Goal: Task Accomplishment & Management: Manage account settings

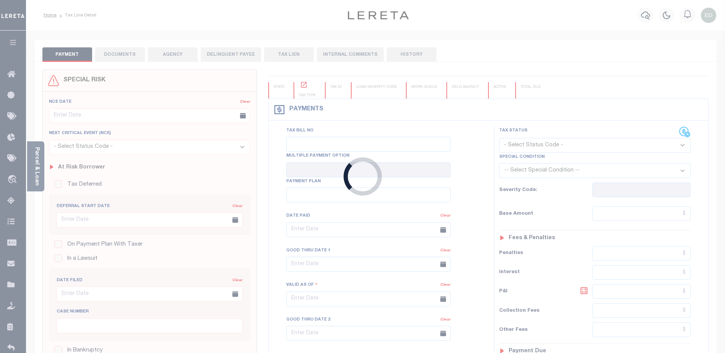
type input "08/31/2015"
type input "08/11/2015"
type input "$1,989.57"
type input "$1,918.27"
type input "$71.46"
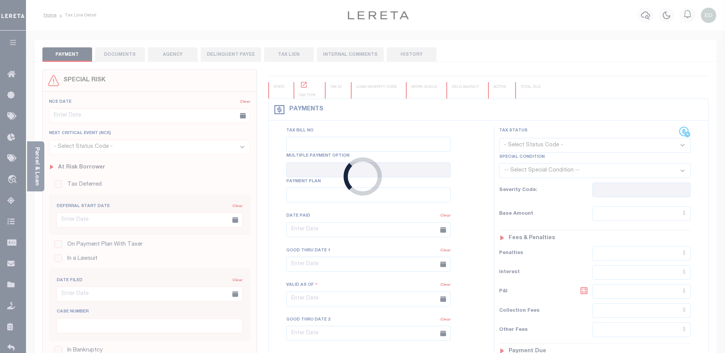
type input "$71.46"
select select "UNP"
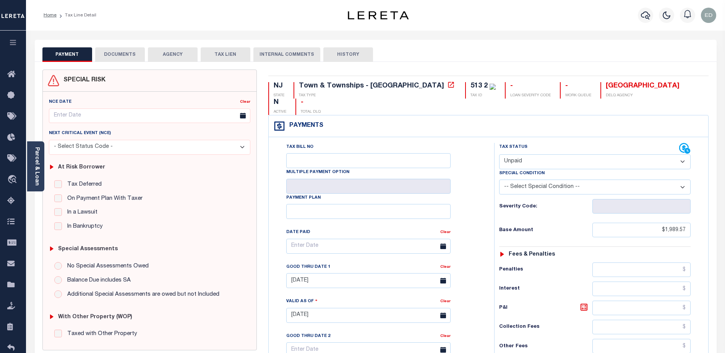
click at [121, 52] on button "DOCUMENTS" at bounding box center [120, 54] width 50 height 15
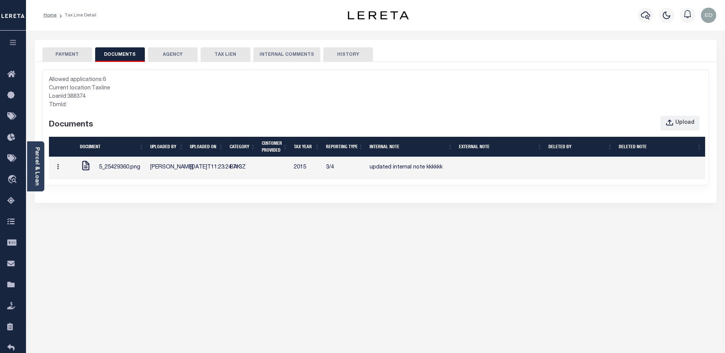
click at [236, 170] on td "BAK" at bounding box center [243, 168] width 32 height 22
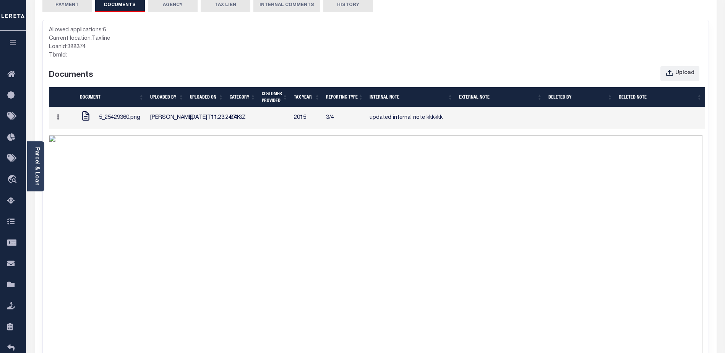
scroll to position [11, 0]
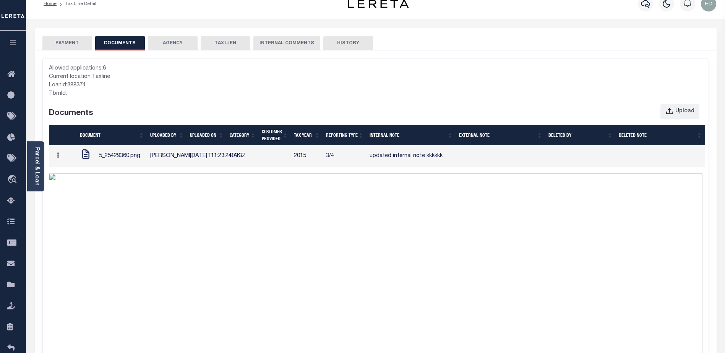
click at [84, 159] on icon at bounding box center [86, 154] width 12 height 10
click at [372, 167] on td "updated internal note kkkkkk" at bounding box center [410, 157] width 89 height 22
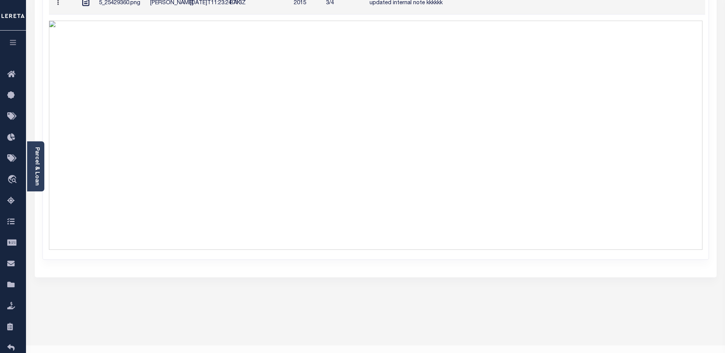
scroll to position [0, 0]
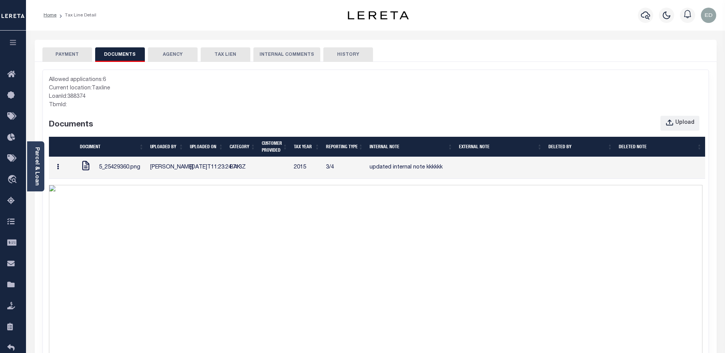
click at [58, 170] on icon "button" at bounding box center [58, 167] width 2 height 6
click at [70, 188] on link "Edit Note" at bounding box center [73, 182] width 42 height 13
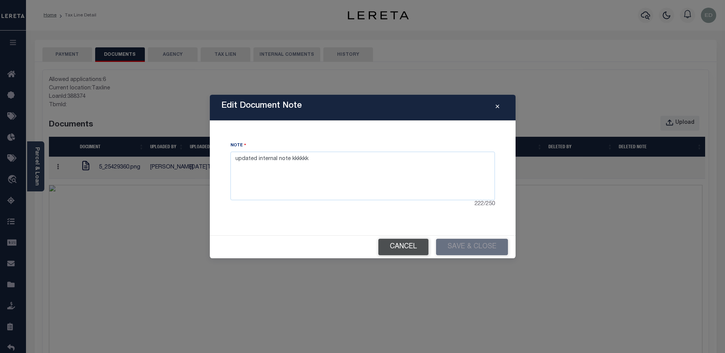
click at [407, 253] on button "Cancel" at bounding box center [403, 247] width 50 height 16
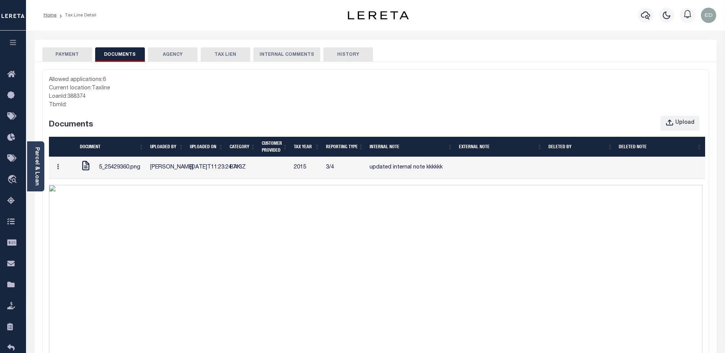
click at [428, 173] on td "updated internal note kkkkkk" at bounding box center [410, 168] width 89 height 22
click at [57, 172] on button "button" at bounding box center [58, 167] width 12 height 15
click at [79, 188] on link "Edit Note" at bounding box center [73, 182] width 42 height 13
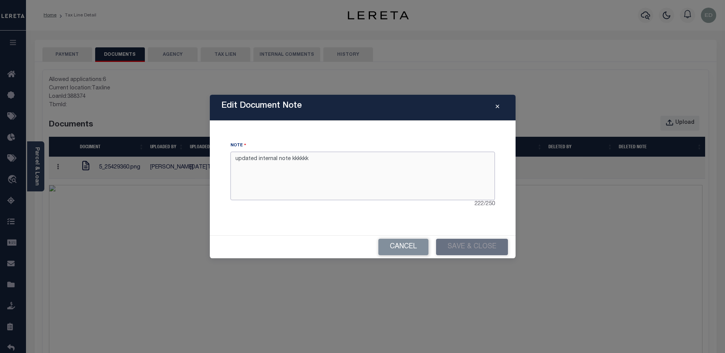
click at [344, 172] on textarea "updated internal note kkkkkk" at bounding box center [362, 176] width 264 height 48
click at [298, 162] on textarea "updated internal note kkkkkk" at bounding box center [362, 176] width 264 height 48
type textarea "updated internal note asdsadfsdafdf"
click at [460, 246] on button "Save & Close" at bounding box center [472, 247] width 72 height 16
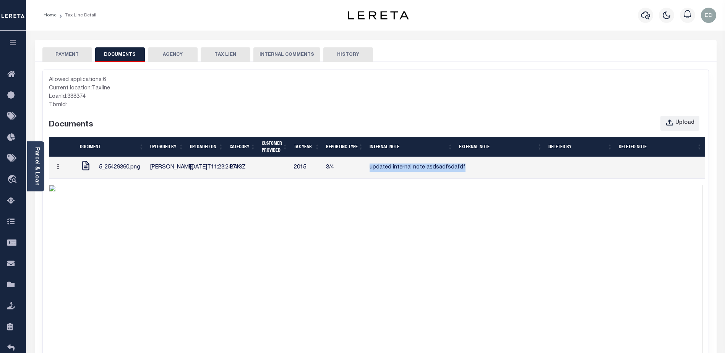
drag, startPoint x: 407, startPoint y: 178, endPoint x: 368, endPoint y: 167, distance: 40.1
click at [368, 167] on td "updated internal note asdsadfsdafdf" at bounding box center [410, 168] width 89 height 22
click at [61, 175] on button "button" at bounding box center [58, 167] width 12 height 15
click at [71, 187] on link "Edit Note" at bounding box center [73, 182] width 42 height 13
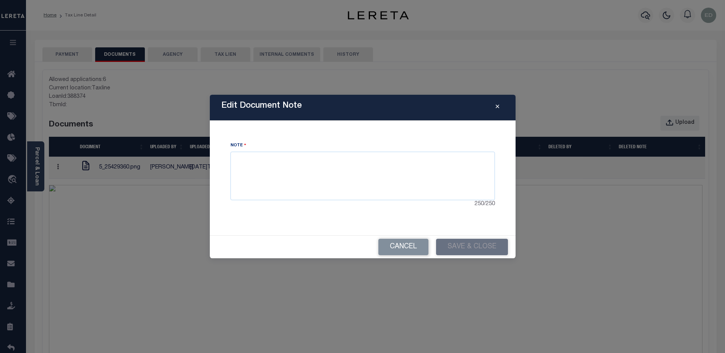
type textarea "updated internal note asdsadfsdafdf"
drag, startPoint x: 290, startPoint y: 159, endPoint x: 225, endPoint y: 159, distance: 64.6
click at [225, 159] on div "Note updated internal note asdsadfsdafdf 215 / 250" at bounding box center [362, 178] width 287 height 96
click at [498, 107] on icon "Close" at bounding box center [497, 107] width 3 height 6
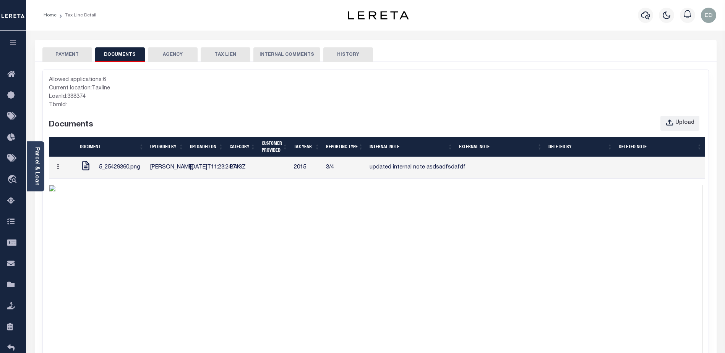
click at [392, 179] on td "updated internal note asdsadfsdafdf" at bounding box center [410, 168] width 89 height 22
click at [393, 179] on td "updated internal note asdsadfsdafdf" at bounding box center [410, 168] width 89 height 22
drag, startPoint x: 393, startPoint y: 181, endPoint x: 378, endPoint y: 180, distance: 15.3
click at [378, 179] on td "updated internal note asdsadfsdafdf" at bounding box center [410, 168] width 89 height 22
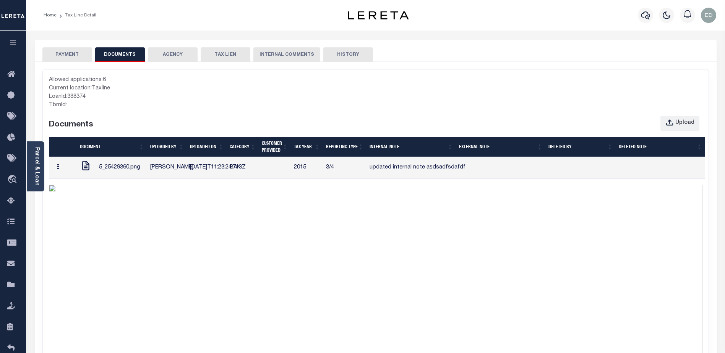
click at [61, 175] on button "button" at bounding box center [58, 167] width 12 height 15
click at [68, 188] on link "Edit Note" at bounding box center [73, 182] width 42 height 13
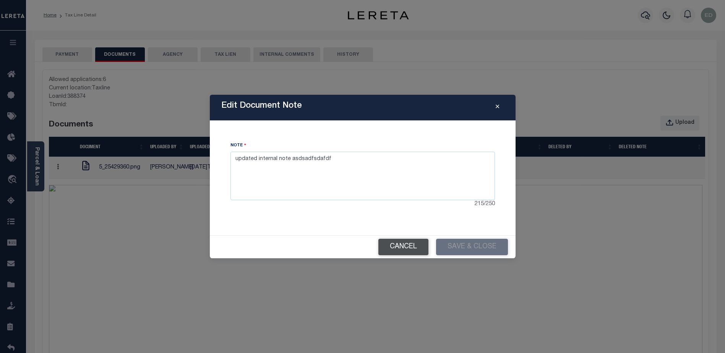
click at [415, 246] on button "Cancel" at bounding box center [403, 247] width 50 height 16
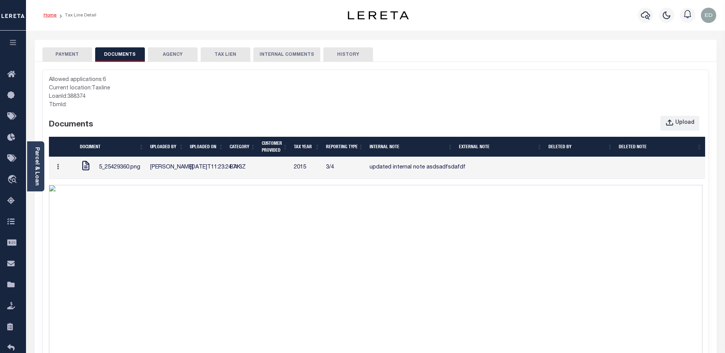
click at [53, 15] on link "Home" at bounding box center [50, 15] width 13 height 5
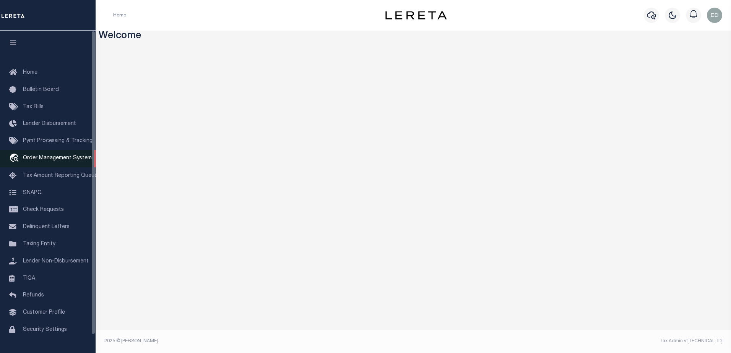
click at [54, 158] on span "Order Management System" at bounding box center [57, 158] width 69 height 5
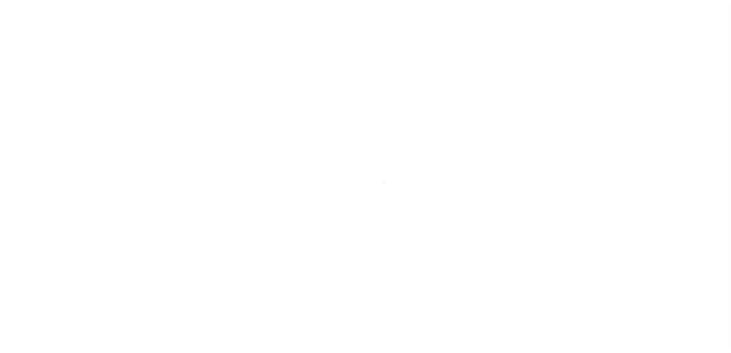
scroll to position [19, 0]
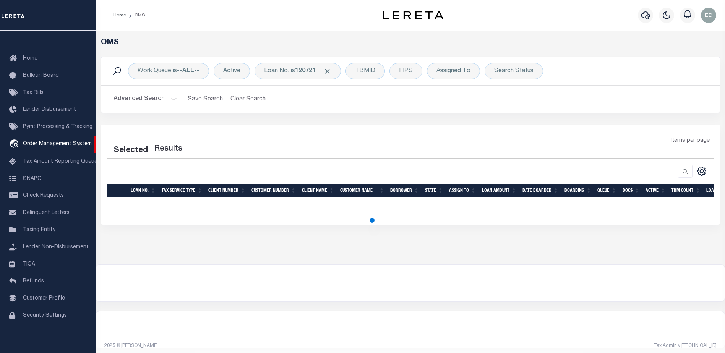
select select "200"
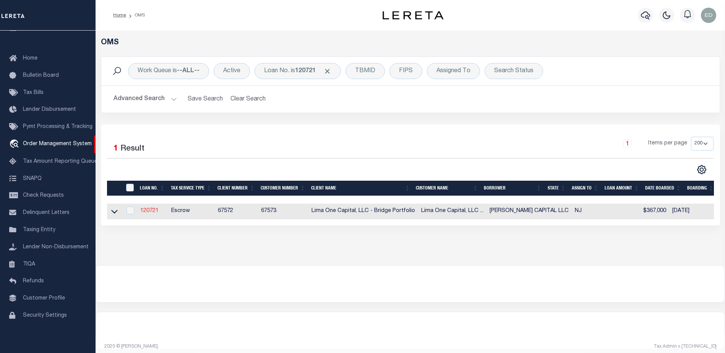
click at [149, 211] on link "120721" at bounding box center [149, 210] width 18 height 5
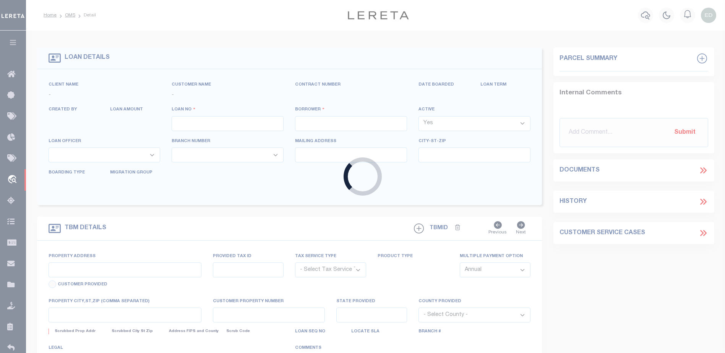
type input "120721"
type input "[PERSON_NAME] CAPITAL LLC"
select select
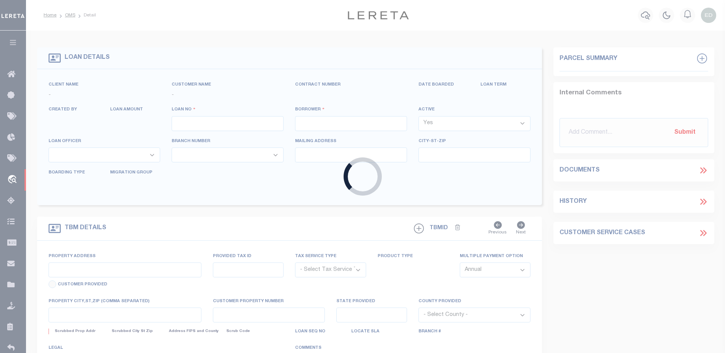
select select
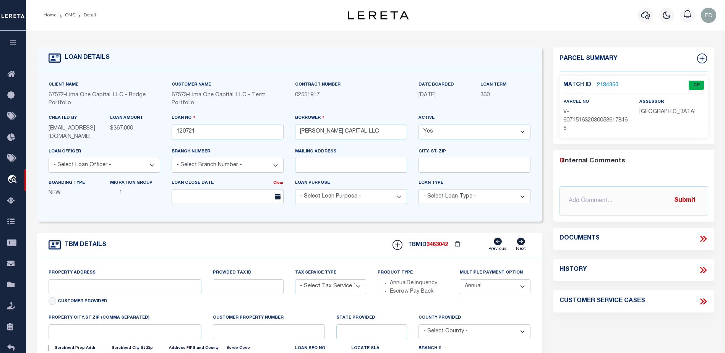
type input "24 RUNNYMEDE CT"
radio input "true"
select select "Escrow"
select select
type input "WHIPPANY NJ 07981"
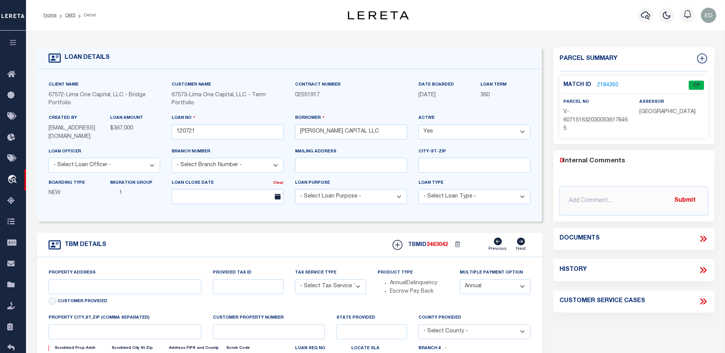
type input "120721-1"
type input "NJ"
type textarea "COLLECTOR: ENTITY: PARCEL: 1"
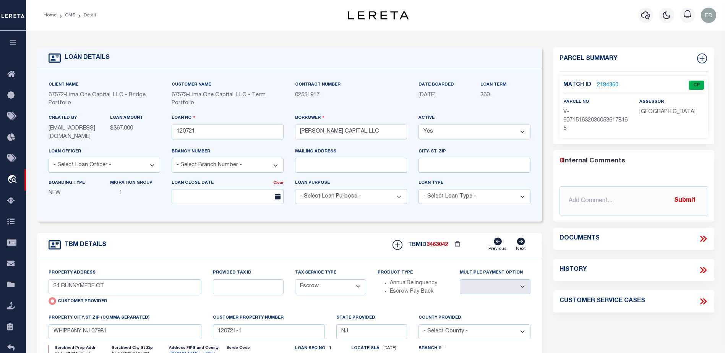
click at [700, 239] on icon at bounding box center [703, 239] width 10 height 10
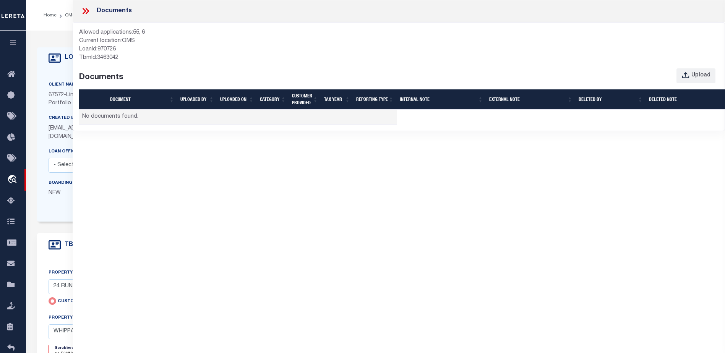
drag, startPoint x: 47, startPoint y: 71, endPoint x: 77, endPoint y: 49, distance: 37.4
click at [47, 71] on div "Client Name 67572 - Lima One Capital, LLC - Bridge Portfolio Customer Name 6757…" at bounding box center [289, 145] width 505 height 152
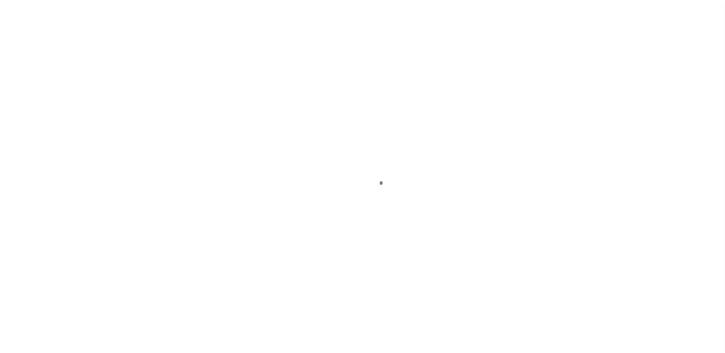
scroll to position [19, 0]
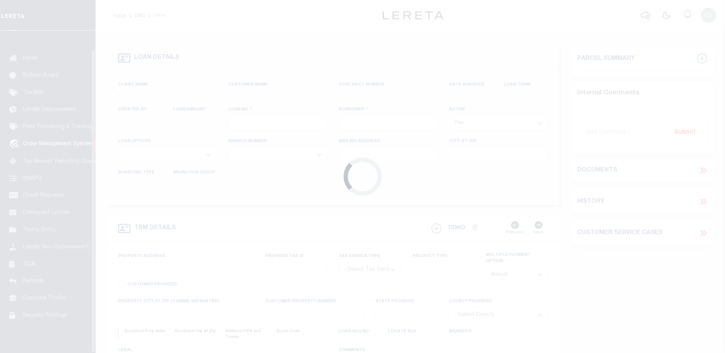
type input "92602170"
type input "DENNIS JOSEPH DEFELICE"
select select
type input "222 SW HARRISON ST"
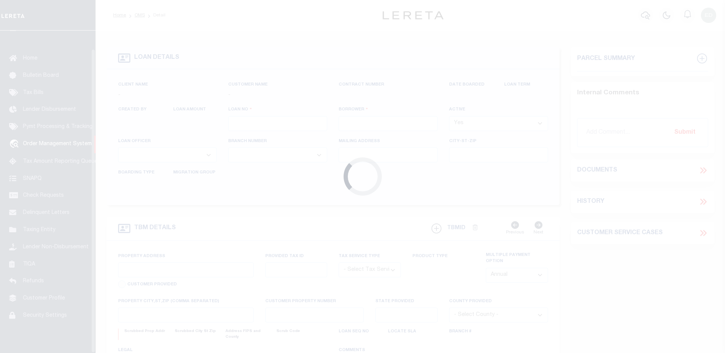
type input "PORTLAND OR 97201-5373"
select select "NonEscrow"
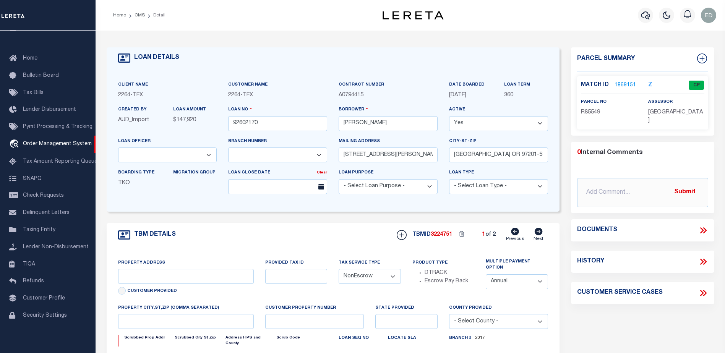
select select "8149"
select select "22457"
type input "BLANCO COUNTY, TX 231652001001"
type input "231652001001"
select select
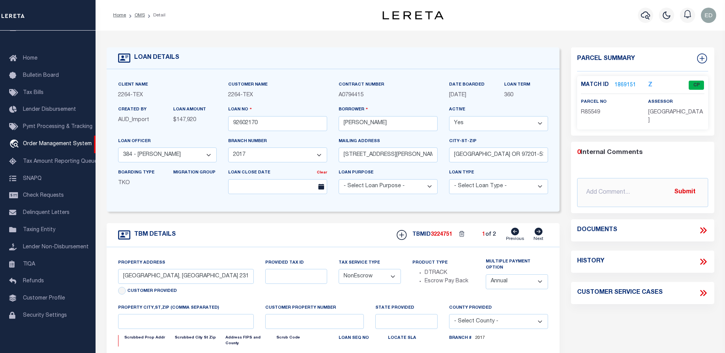
type textarea "LOT 22;MAJESTIC HILLS;BLANCO COUNTY;TX"
click at [700, 227] on icon at bounding box center [701, 230] width 3 height 6
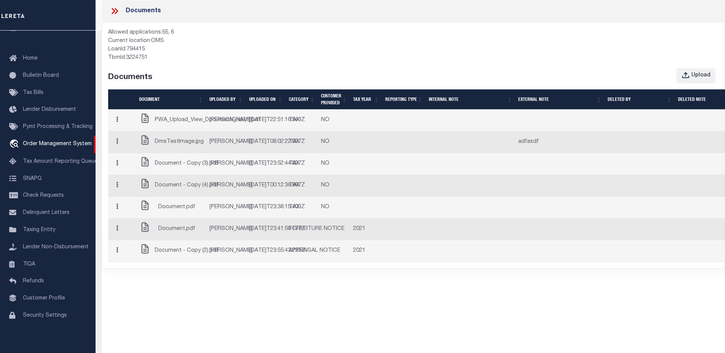
click at [224, 123] on td "[PERSON_NAME]" at bounding box center [226, 121] width 40 height 22
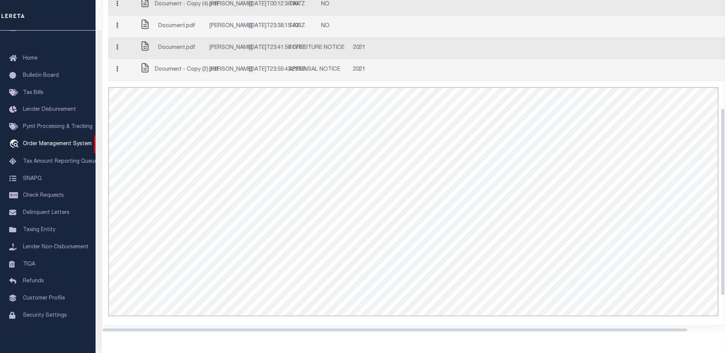
scroll to position [249, 0]
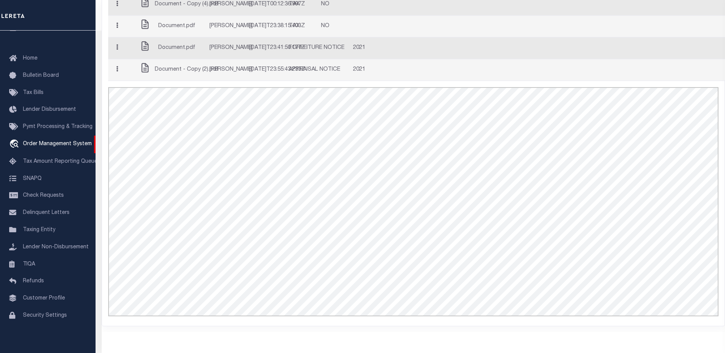
click at [122, 41] on button "button" at bounding box center [117, 48] width 12 height 15
click at [129, 56] on link "Edit Note" at bounding box center [133, 62] width 42 height 13
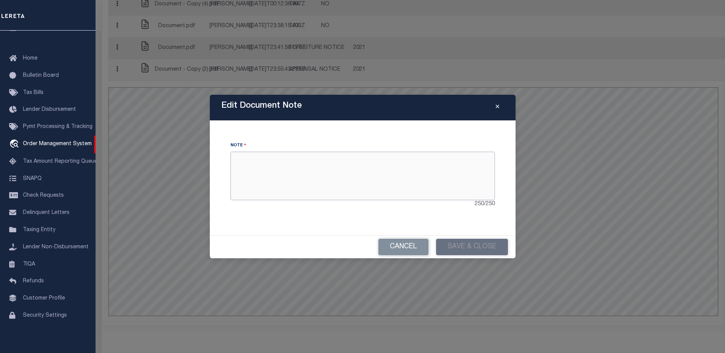
click at [300, 159] on textarea at bounding box center [362, 176] width 264 height 48
click at [419, 248] on button "Cancel" at bounding box center [403, 247] width 50 height 16
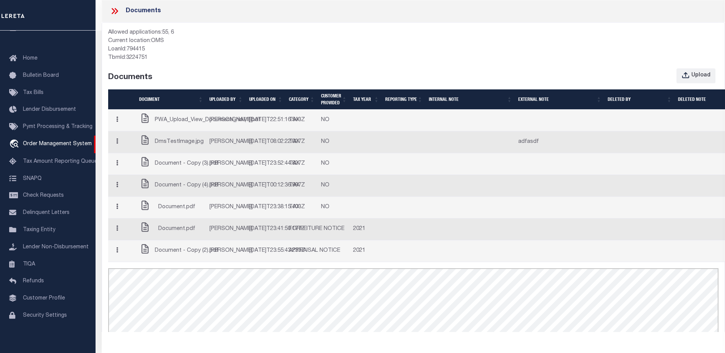
click at [120, 125] on button "button" at bounding box center [117, 120] width 12 height 15
click at [130, 141] on link "Edit Note" at bounding box center [133, 134] width 42 height 13
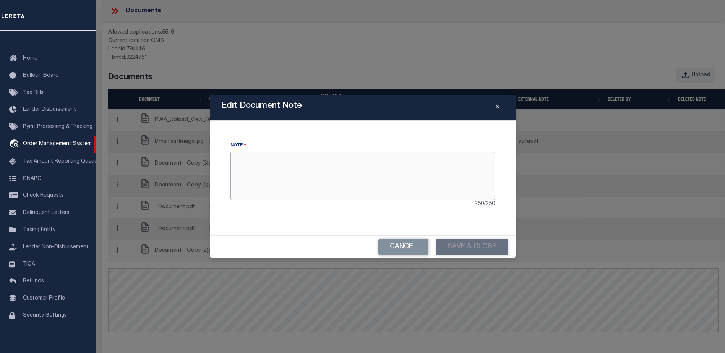
drag, startPoint x: 308, startPoint y: 165, endPoint x: 308, endPoint y: 169, distance: 4.3
click at [308, 169] on textarea at bounding box center [362, 176] width 264 height 48
type textarea "this is a test"
click at [456, 246] on button "Save & Close" at bounding box center [472, 247] width 72 height 16
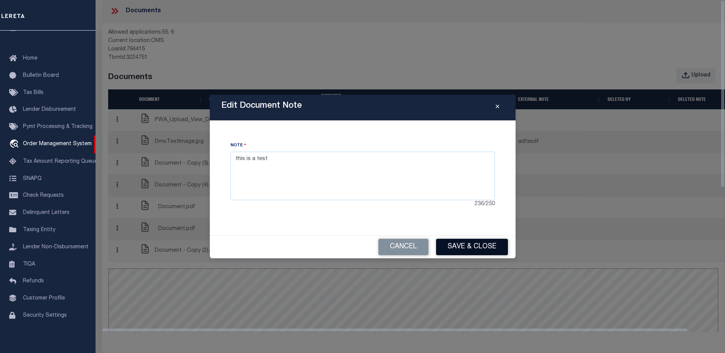
click at [464, 249] on button "Save & Close" at bounding box center [472, 247] width 72 height 16
click at [448, 250] on button "Save & Close" at bounding box center [472, 247] width 72 height 16
click at [465, 250] on button "Save & Close" at bounding box center [472, 247] width 72 height 16
click at [460, 251] on button "Save & Close" at bounding box center [472, 247] width 72 height 16
click at [479, 246] on button "Save & Close" at bounding box center [472, 247] width 72 height 16
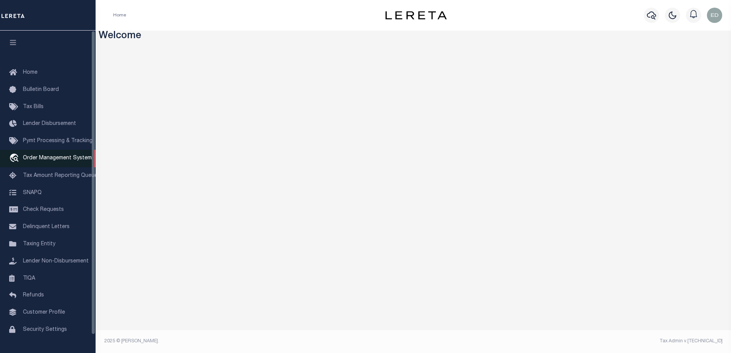
click at [50, 159] on span "Order Management System" at bounding box center [57, 158] width 69 height 5
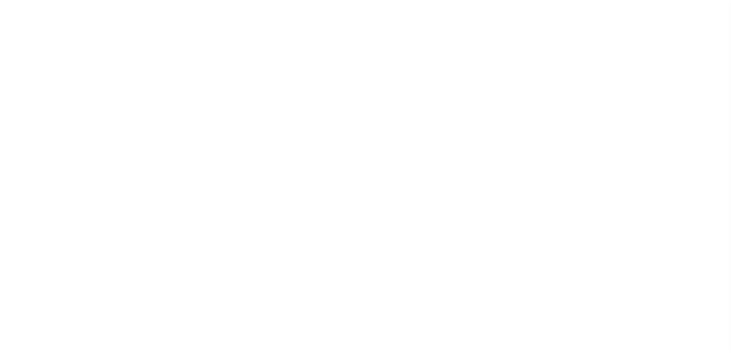
select select "200"
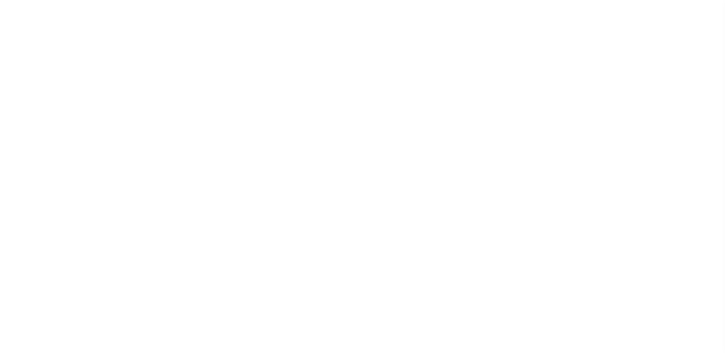
scroll to position [19, 0]
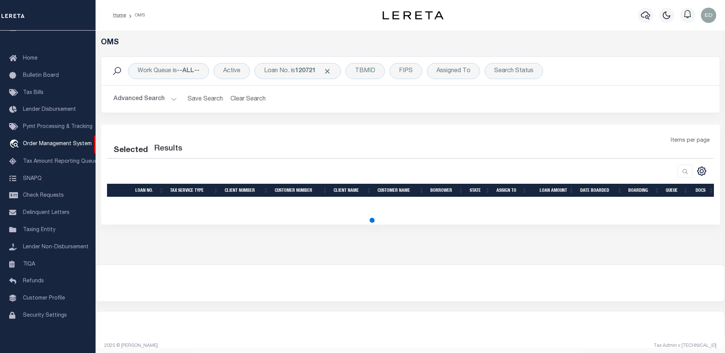
select select "200"
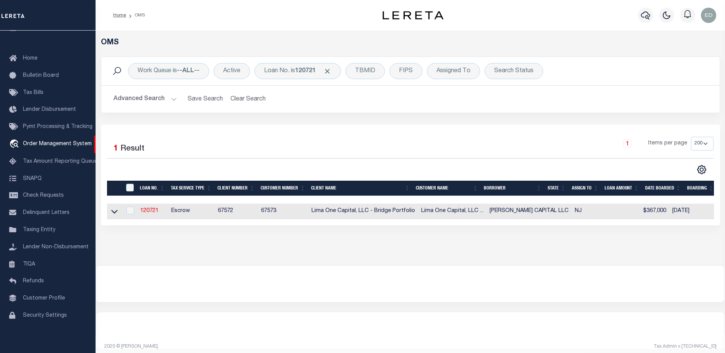
click at [152, 208] on td "120721" at bounding box center [152, 212] width 31 height 16
checkbox input "true"
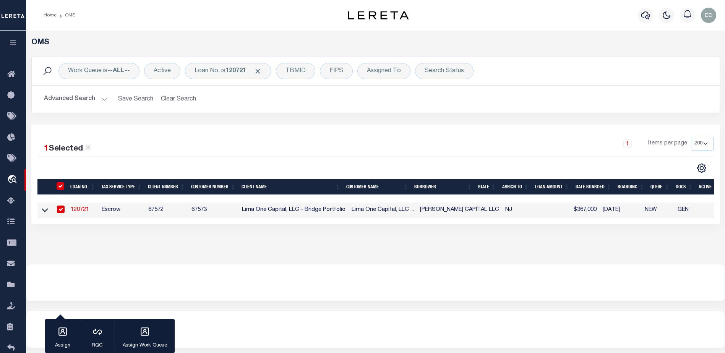
click at [82, 210] on link "120721" at bounding box center [80, 209] width 18 height 5
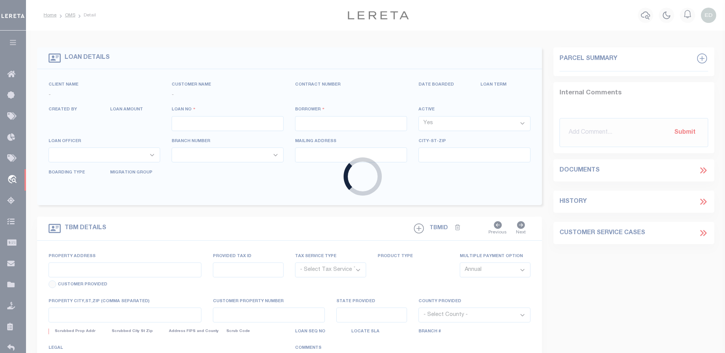
type input "120721"
type input "[PERSON_NAME] CAPITAL LLC"
select select
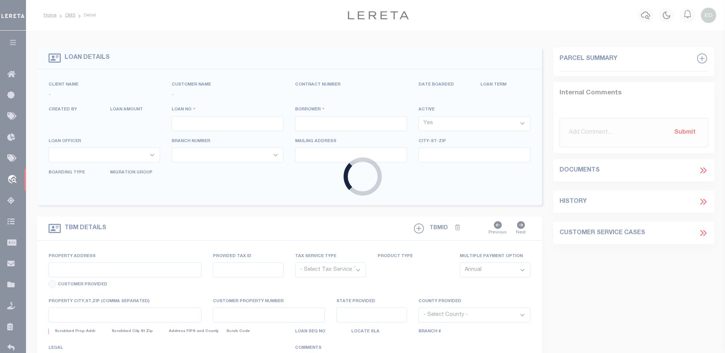
select select
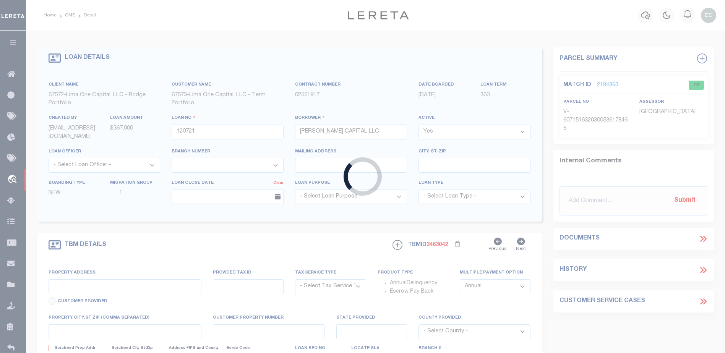
type input "3022011137"
type input "[PERSON_NAME]"
select select "False"
select select
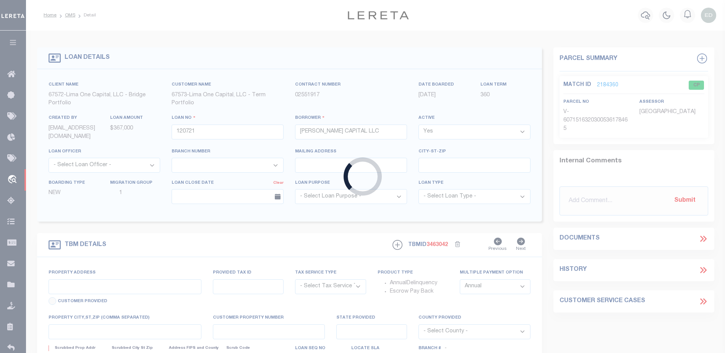
type input "[STREET_ADDRESS]"
type input "[GEOGRAPHIC_DATA], [GEOGRAPHIC_DATA] 75771"
select select
select select "NonEscrow"
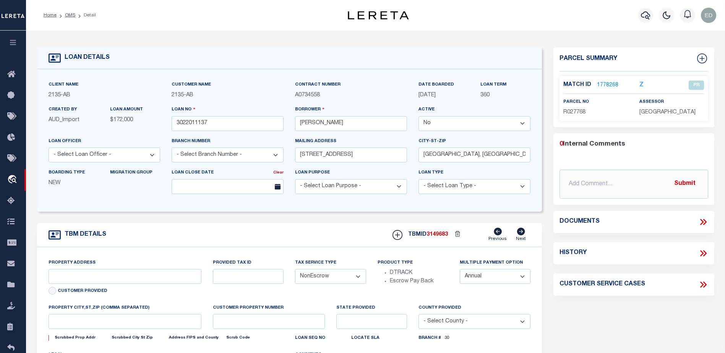
click at [703, 220] on icon at bounding box center [703, 222] width 10 height 10
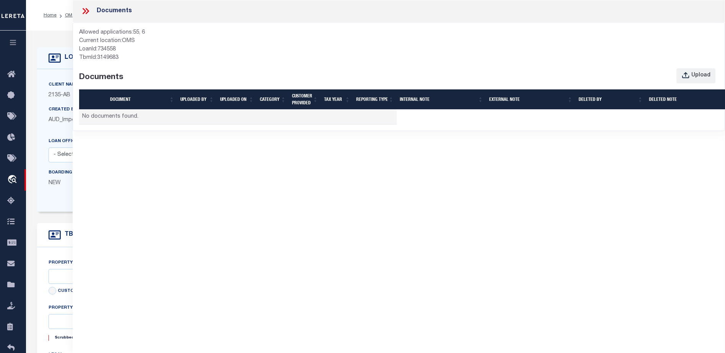
type input "24 RUNNYMEDE CT"
radio input "true"
select select "Escrow"
select select
type input "WHIPPANY NJ 07981"
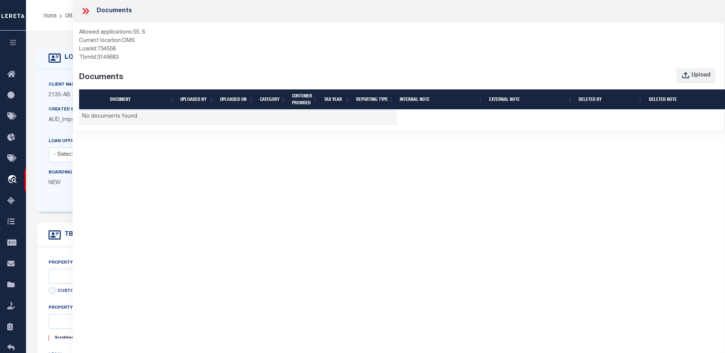
type input "120721-1"
type input "NJ"
type textarea "COLLECTOR: ENTITY: PARCEL: 1"
select select "2576"
type input "11.28 ACRES CR 434"
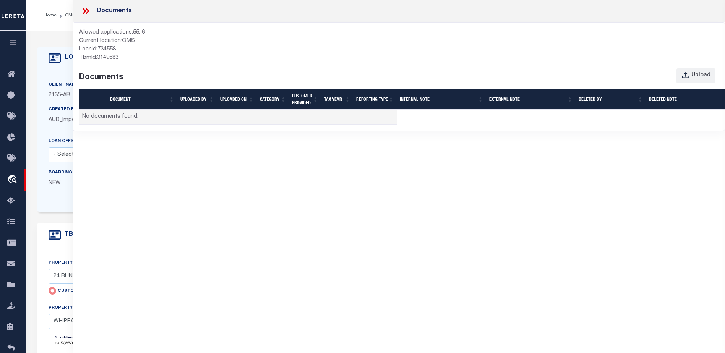
radio input "false"
select select "NonEscrow"
select select
type input "LINDALE [GEOGRAPHIC_DATA] 75771"
type input "[GEOGRAPHIC_DATA]"
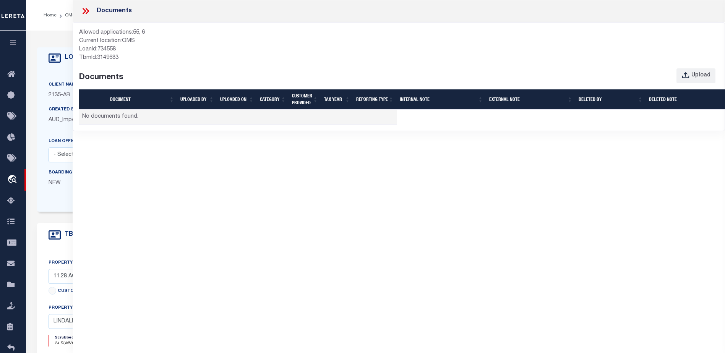
select select
type textarea "DT 11.28 ACRS [PERSON_NAME] SVY A-140"
select select "7998"
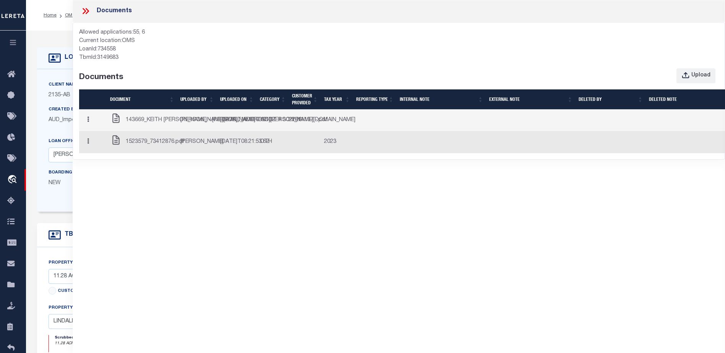
click at [89, 122] on icon "button" at bounding box center [88, 120] width 2 height 6
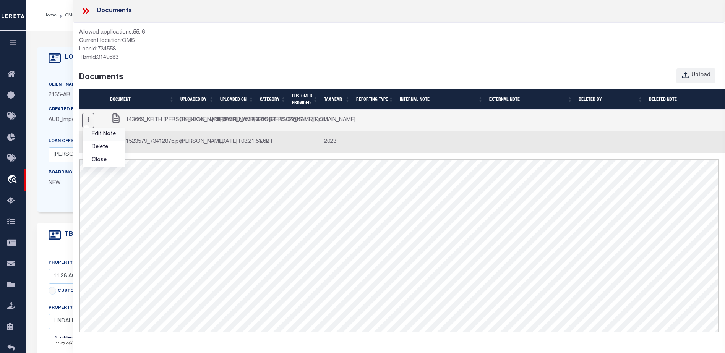
click at [99, 141] on link "Edit Note" at bounding box center [104, 134] width 42 height 13
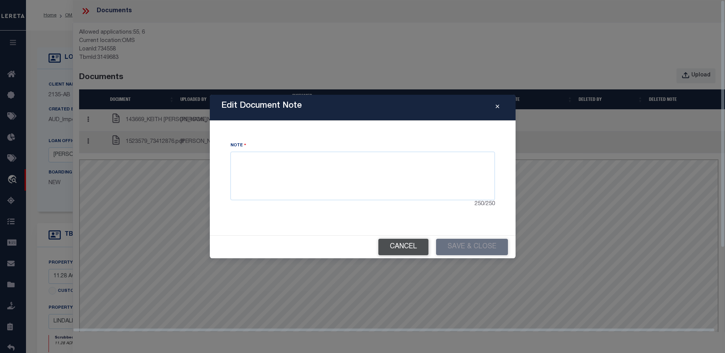
click at [410, 245] on button "Cancel" at bounding box center [403, 247] width 50 height 16
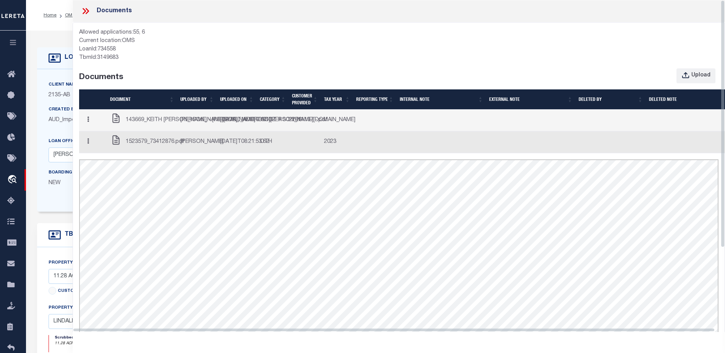
click at [92, 128] on button "button" at bounding box center [88, 120] width 12 height 15
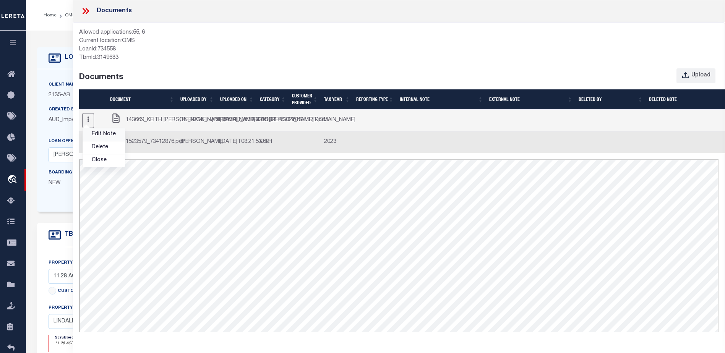
click at [101, 141] on link "Edit Note" at bounding box center [104, 134] width 42 height 13
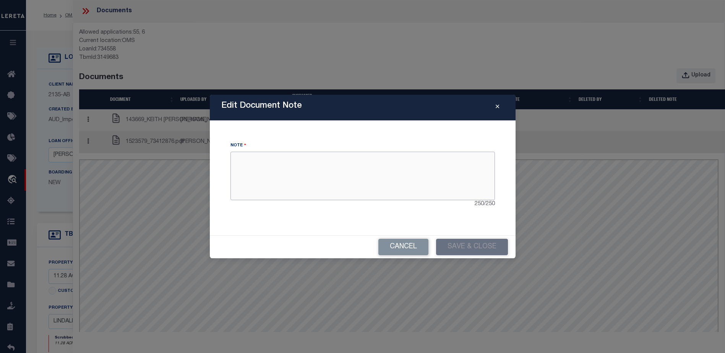
click at [380, 174] on textarea at bounding box center [362, 176] width 264 height 48
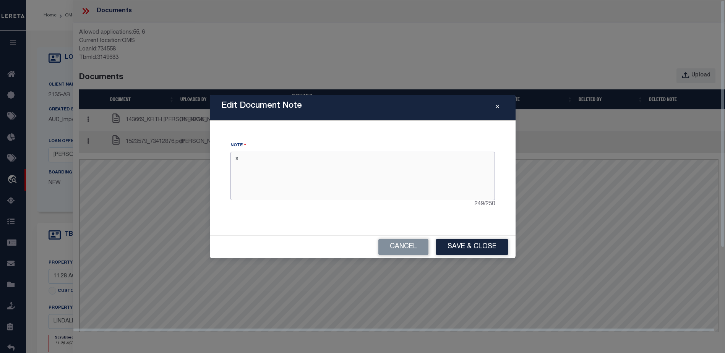
click at [281, 173] on textarea "s" at bounding box center [362, 176] width 264 height 48
click at [454, 242] on button "Save & Close" at bounding box center [472, 247] width 72 height 16
type textarea "ssssss"
click at [417, 244] on button "Cancel" at bounding box center [403, 247] width 50 height 16
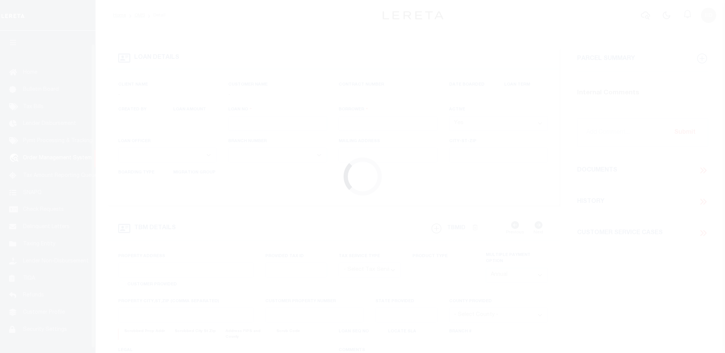
scroll to position [14, 0]
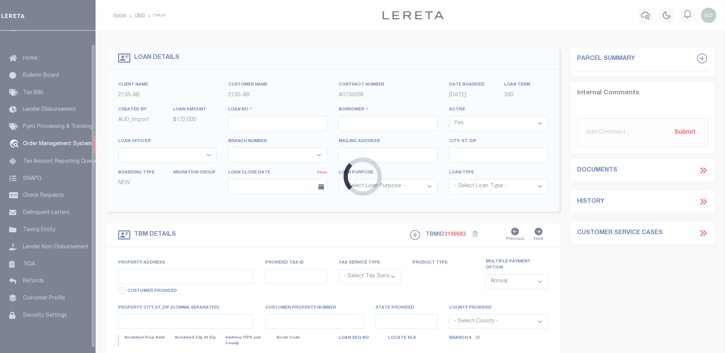
type input "3022011137"
type input "[PERSON_NAME]"
select select "False"
select select
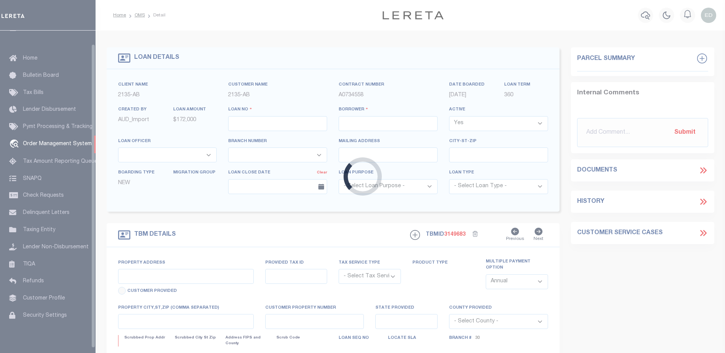
type input "[STREET_ADDRESS]"
type input "[GEOGRAPHIC_DATA], [GEOGRAPHIC_DATA] 75771"
select select
select select "NonEscrow"
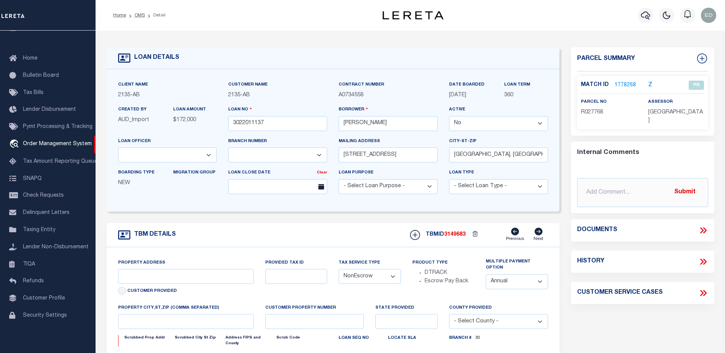
click at [698, 225] on icon at bounding box center [703, 230] width 10 height 10
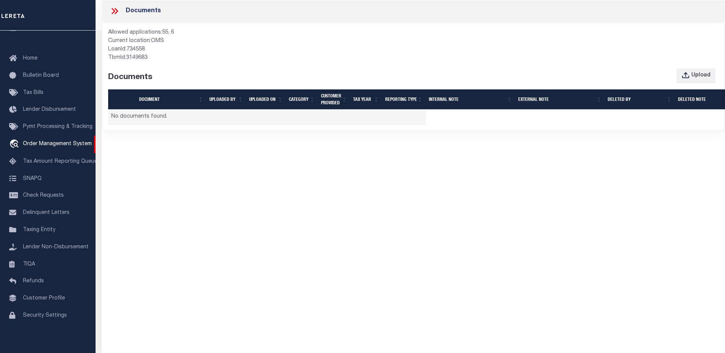
select select "2576"
type input "11.28 ACRES CR 434"
select select
type input "LINDALE [GEOGRAPHIC_DATA] 75771"
type input "[GEOGRAPHIC_DATA]"
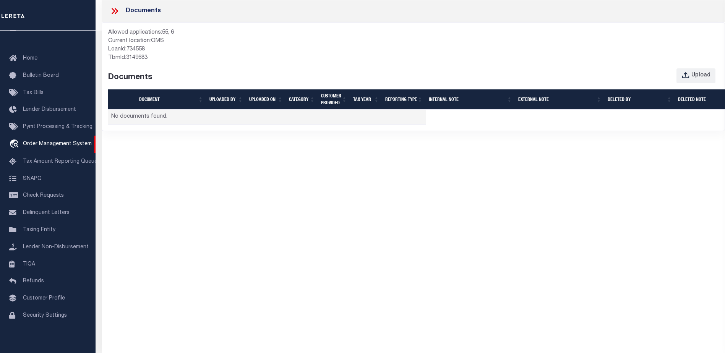
select select
type textarea "DT 11.28 ACRS [PERSON_NAME] SVY A-140"
select select "7998"
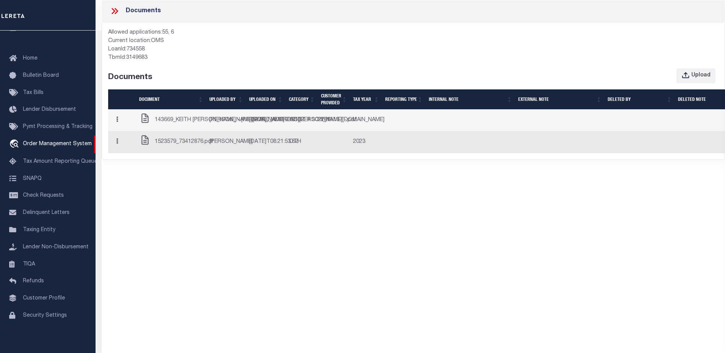
click at [169, 125] on span "143669_KEITH MCCALEB - HOPE MCCALEB - ACCT # 3022011137 -.pdf" at bounding box center [256, 120] width 202 height 8
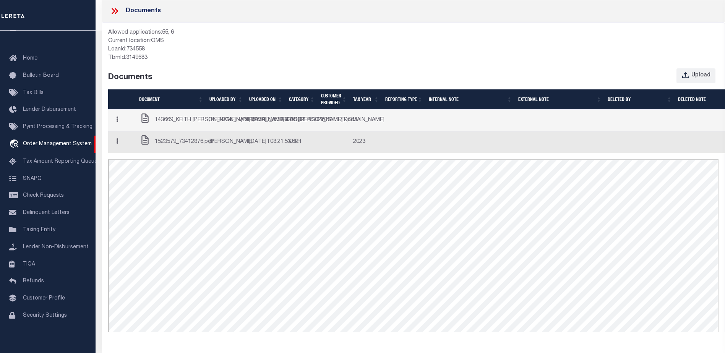
scroll to position [0, 0]
click at [122, 128] on button "button" at bounding box center [117, 120] width 12 height 15
click at [135, 141] on link "Edit Note" at bounding box center [133, 134] width 42 height 13
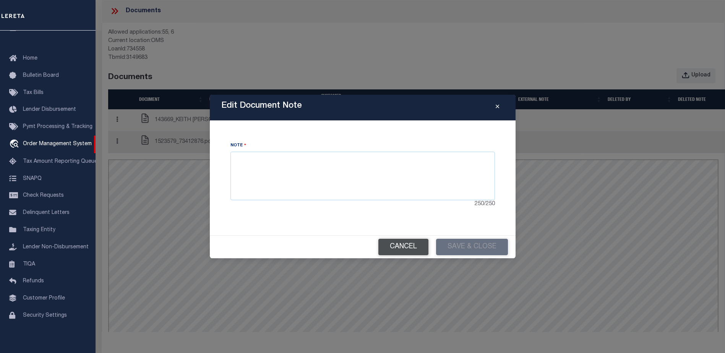
click at [408, 246] on button "Cancel" at bounding box center [403, 247] width 50 height 16
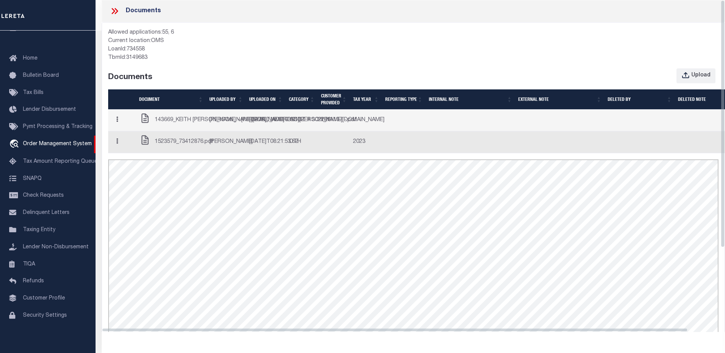
click at [118, 122] on icon "button" at bounding box center [117, 120] width 2 height 6
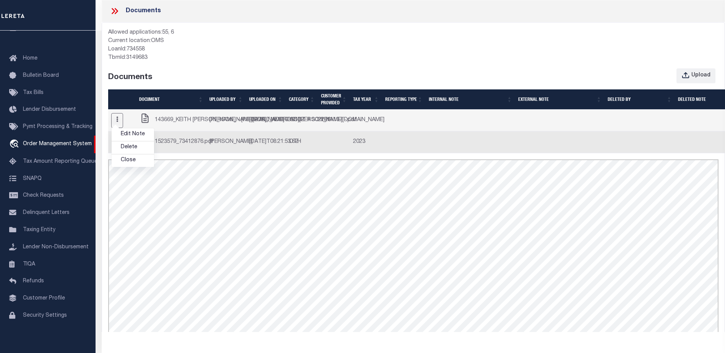
click at [116, 11] on icon at bounding box center [115, 11] width 10 height 10
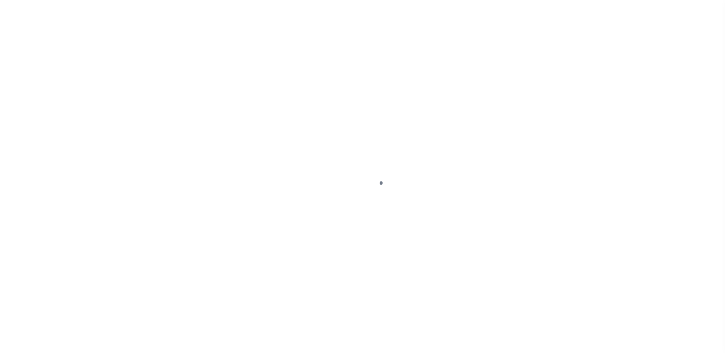
select select "False"
select select "NonEscrow"
select select
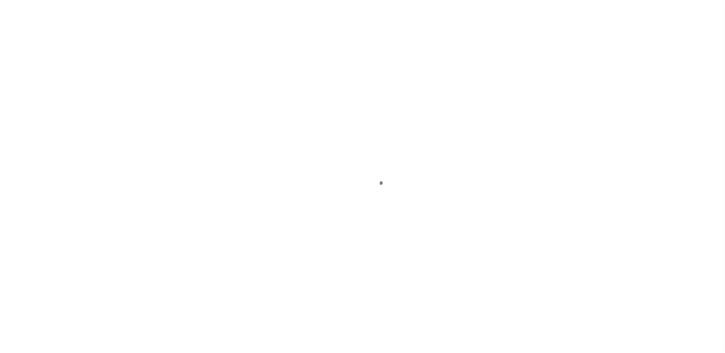
scroll to position [19, 0]
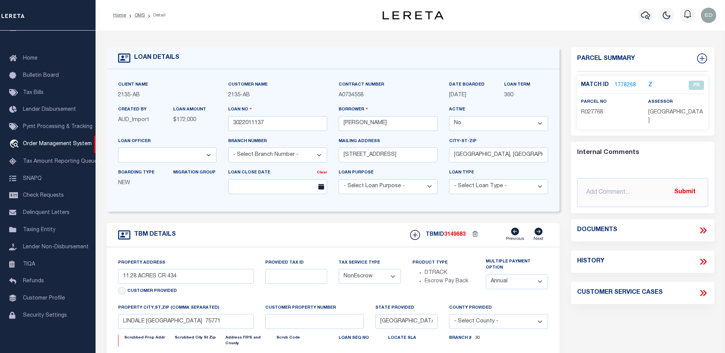
select select "2576"
select select
select select "7998"
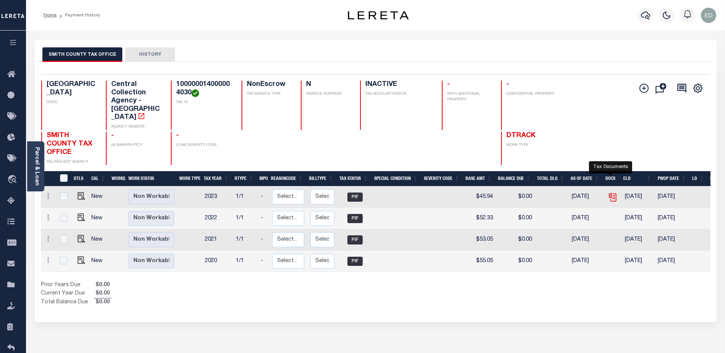
click at [613, 193] on icon "" at bounding box center [612, 196] width 6 height 6
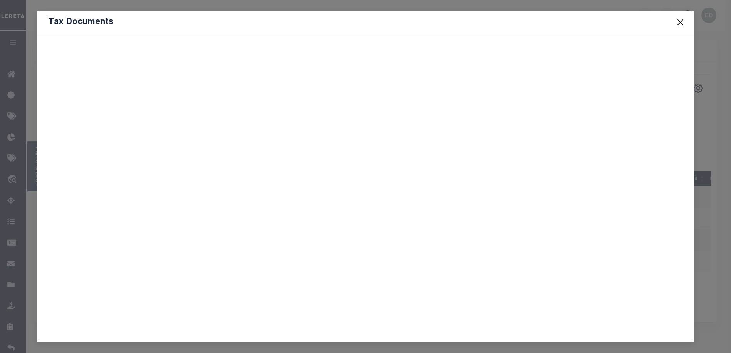
click at [681, 21] on button "Close" at bounding box center [680, 22] width 10 height 10
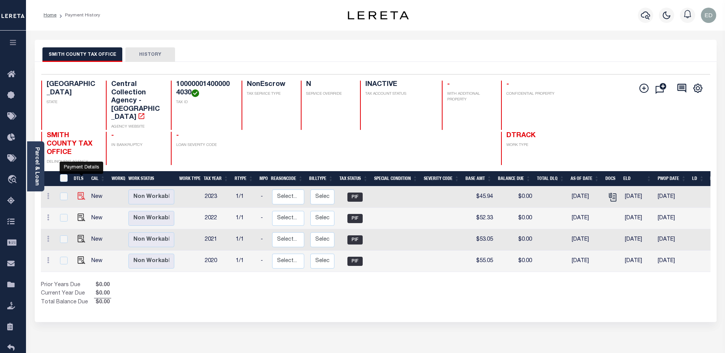
click at [82, 192] on img "" at bounding box center [82, 196] width 8 height 8
checkbox input "true"
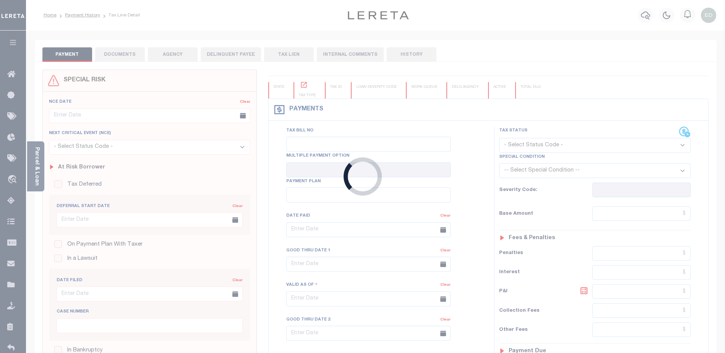
type input "03/01/2024"
type input "03/30/2024"
type input "$45.94"
type input "$50.08"
type input "$0"
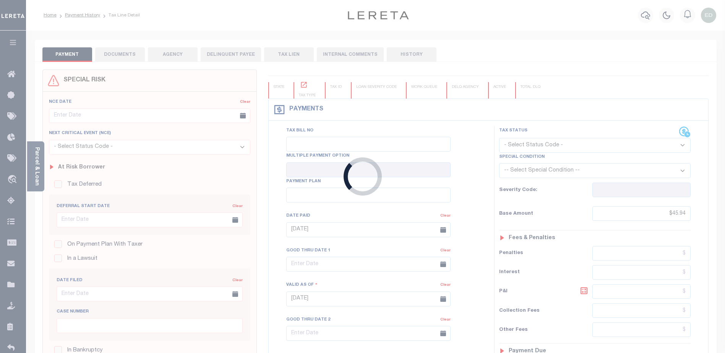
select select "PIF"
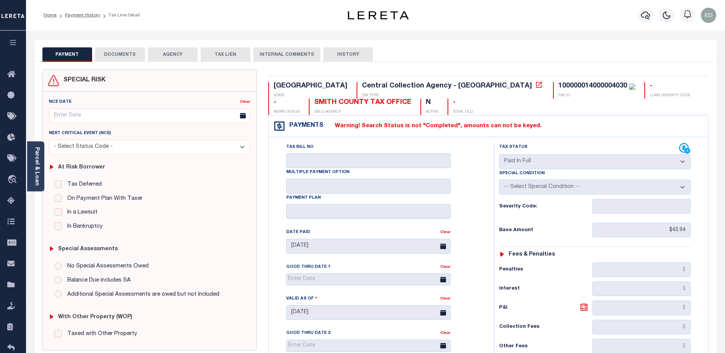
click at [115, 53] on button "DOCUMENTS" at bounding box center [120, 54] width 50 height 15
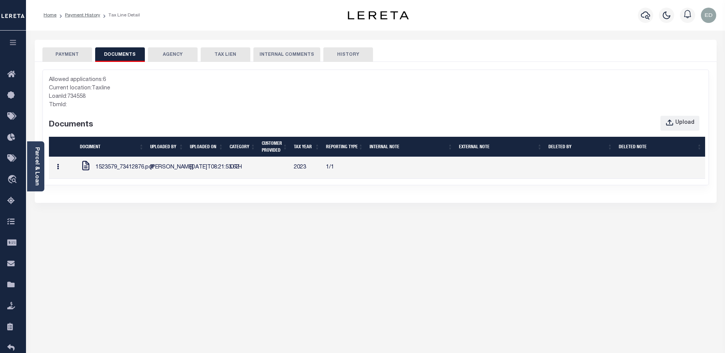
click at [60, 175] on button "button" at bounding box center [58, 167] width 12 height 15
click at [69, 186] on link "Edit Note" at bounding box center [73, 182] width 42 height 13
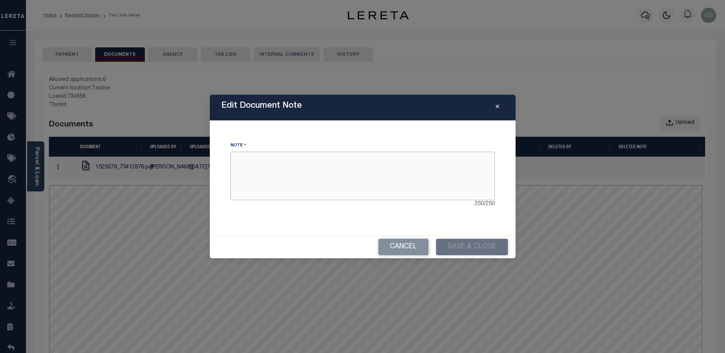
click at [377, 165] on textarea at bounding box center [362, 176] width 264 height 48
type textarea "asdsadasd"
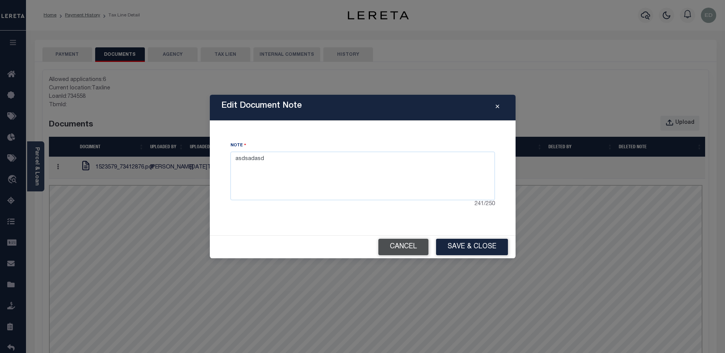
click at [412, 244] on button "Cancel" at bounding box center [403, 247] width 50 height 16
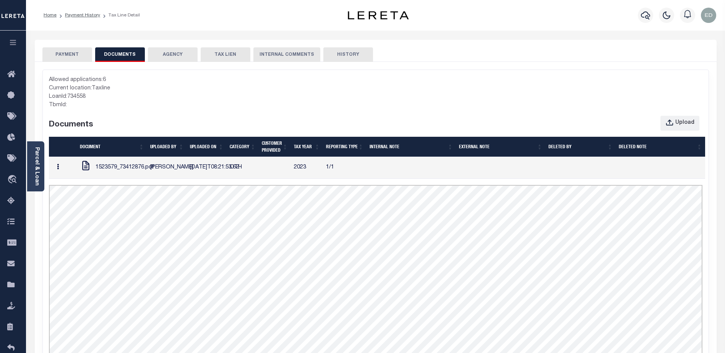
click at [56, 172] on button "button" at bounding box center [58, 167] width 12 height 15
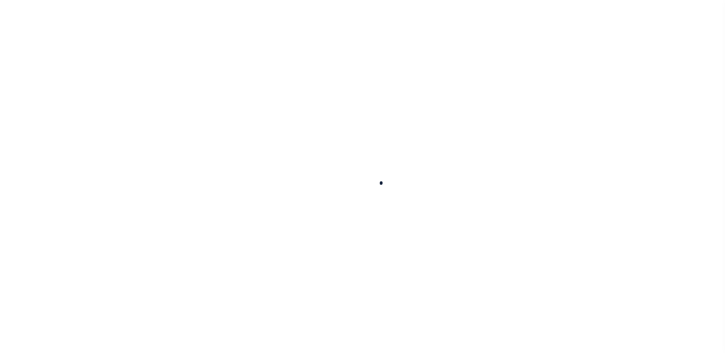
select select "False"
select select "NonEscrow"
select select "2576"
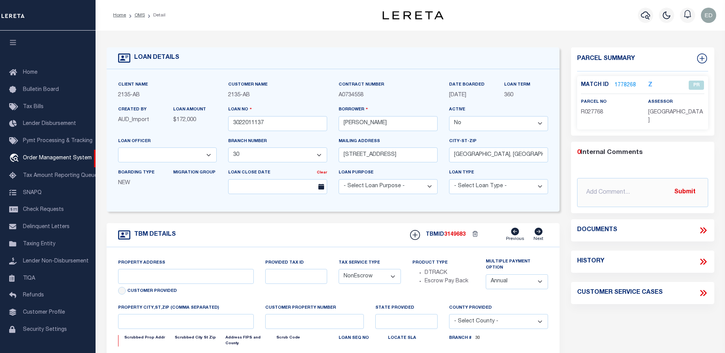
type input "11.28 ACRES CR 434"
select select
type input "LINDALE [GEOGRAPHIC_DATA] 75771"
type input "[GEOGRAPHIC_DATA]"
select select
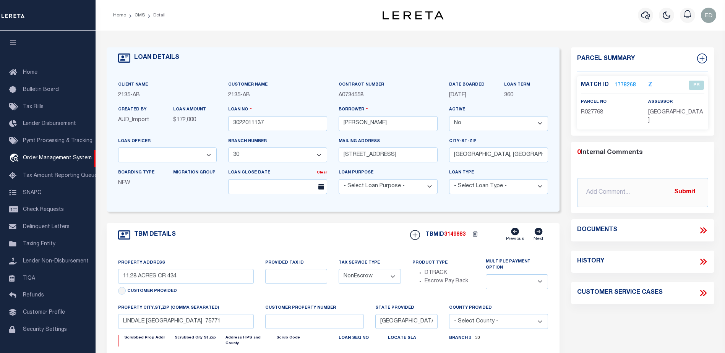
type textarea "DT 11.28 ACRS [PERSON_NAME] SVY A-140"
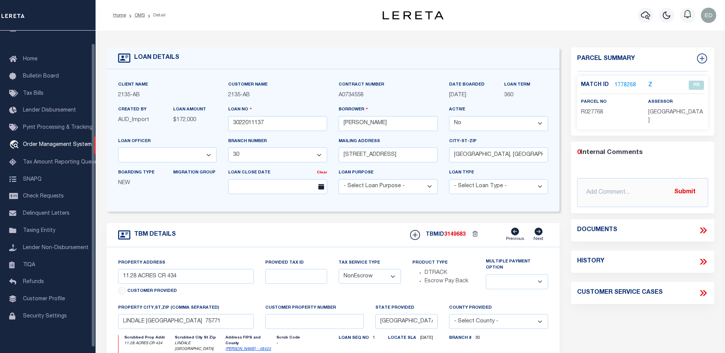
select select "7998"
click at [704, 225] on icon at bounding box center [703, 230] width 10 height 10
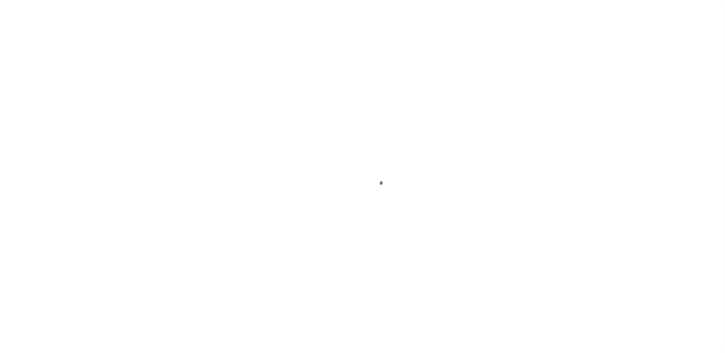
type input "3022011137"
type input "[PERSON_NAME]"
select select "False"
select select
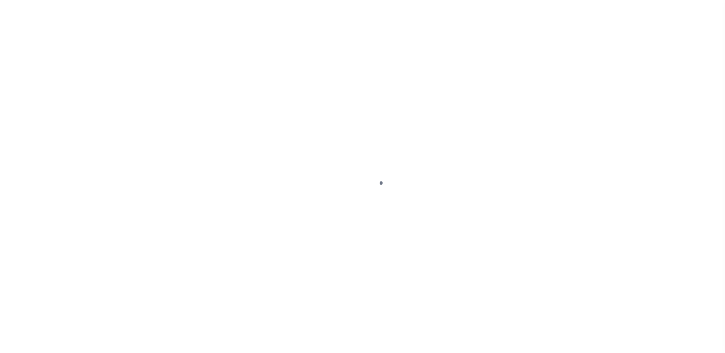
type input "[STREET_ADDRESS]"
type input "[GEOGRAPHIC_DATA], [GEOGRAPHIC_DATA] 75771"
select select
select select "NonEscrow"
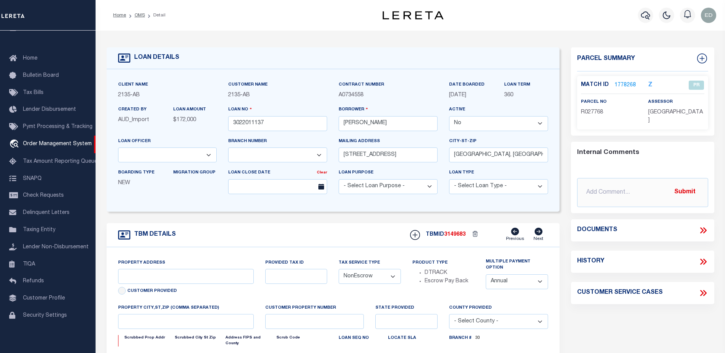
select select "2576"
type input "11.28 ACRES CR 434"
select select
type input "LINDALE [GEOGRAPHIC_DATA] 75771"
type input "[GEOGRAPHIC_DATA]"
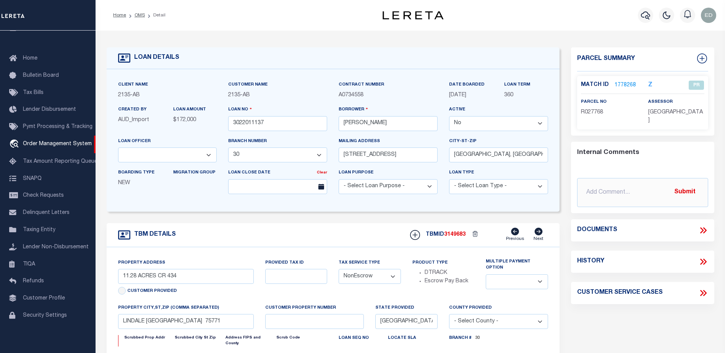
select select
type textarea "DT 11.28 ACRS [PERSON_NAME] SVY A-140"
click at [700, 225] on icon at bounding box center [703, 230] width 10 height 10
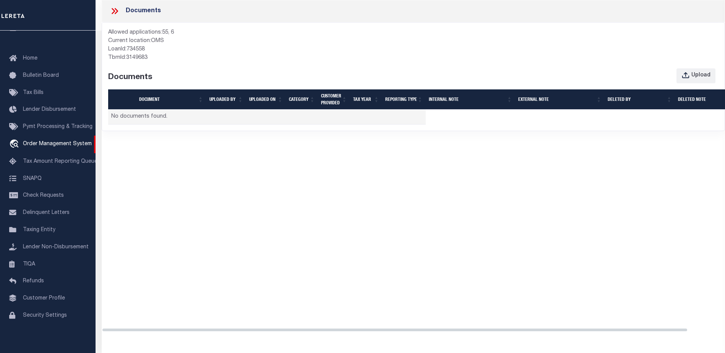
select select "7998"
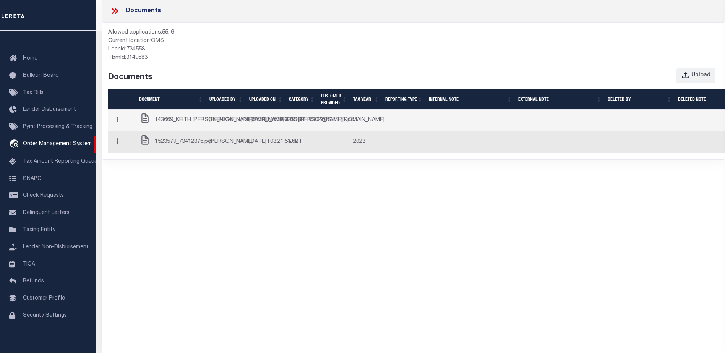
click at [122, 128] on button "button" at bounding box center [117, 120] width 12 height 15
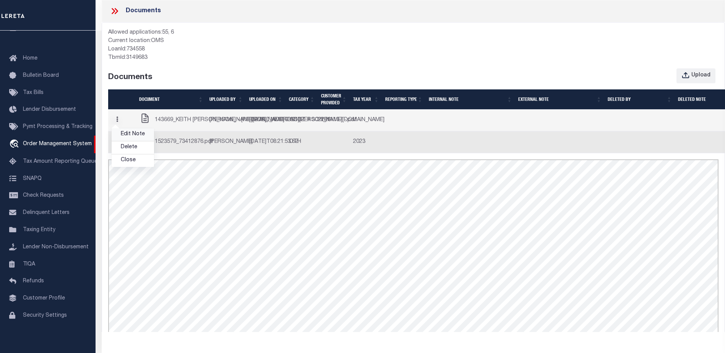
scroll to position [0, 0]
click at [132, 141] on link "Edit Note" at bounding box center [133, 134] width 42 height 13
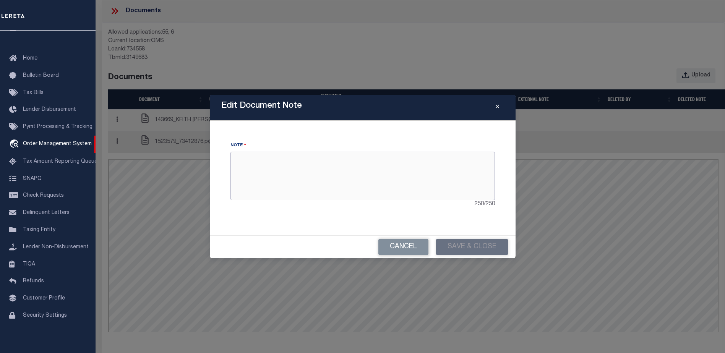
click at [355, 170] on textarea at bounding box center [362, 176] width 264 height 48
type textarea "ssss"
click at [472, 250] on button "Save & Close" at bounding box center [472, 247] width 72 height 16
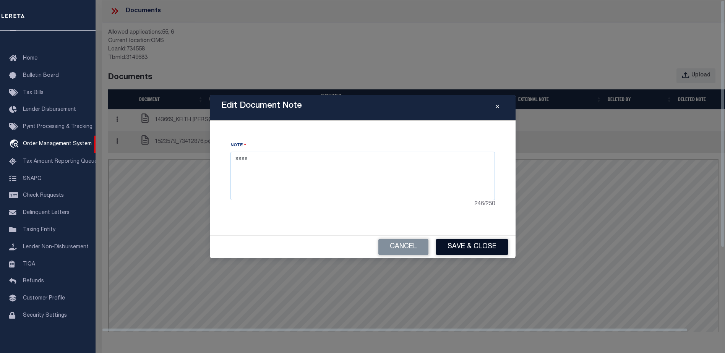
click at [455, 245] on button "Save & Close" at bounding box center [472, 247] width 72 height 16
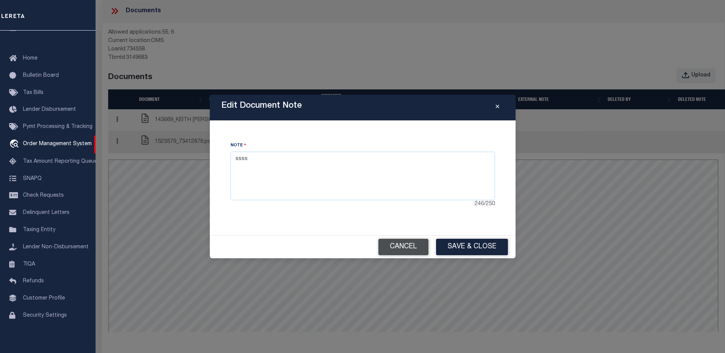
click at [408, 241] on button "Cancel" at bounding box center [403, 247] width 50 height 16
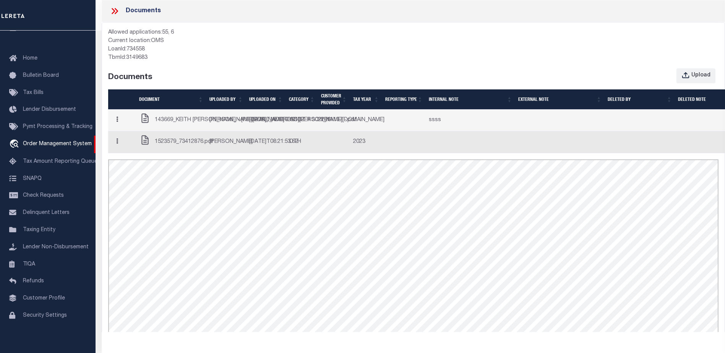
click at [117, 128] on button "button" at bounding box center [117, 120] width 12 height 15
click at [133, 141] on link "Edit Note" at bounding box center [133, 134] width 42 height 13
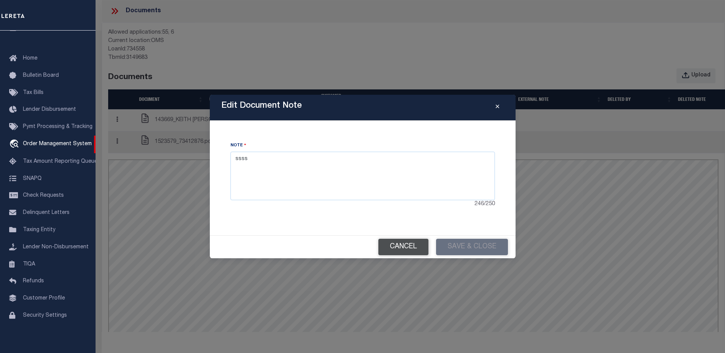
click at [394, 243] on button "Cancel" at bounding box center [403, 247] width 50 height 16
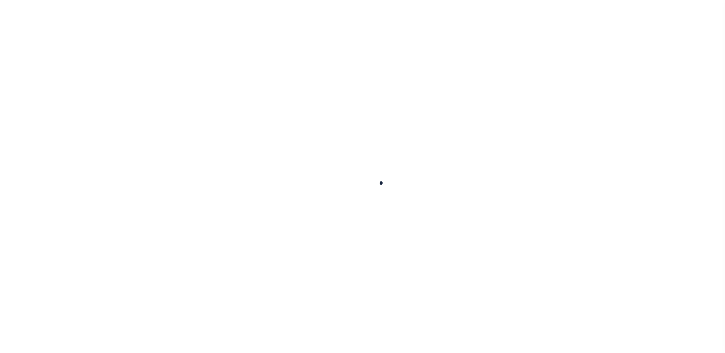
select select "False"
select select "NonEscrow"
type input "11.28 ACRES CR 434"
select select
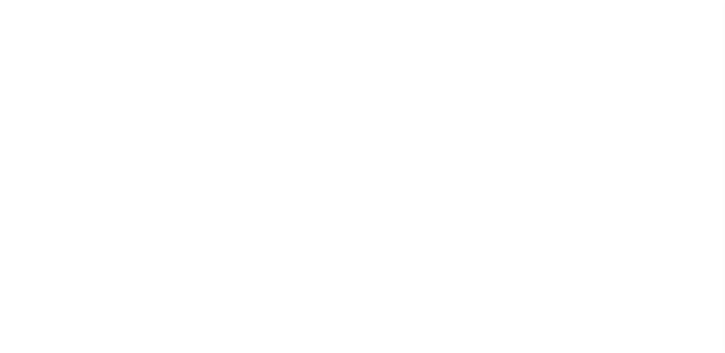
type input "LINDALE [GEOGRAPHIC_DATA] 75771"
type input "[GEOGRAPHIC_DATA]"
select select
type textarea "DT 11.28 ACRS D. BARCROFT SVY A-140"
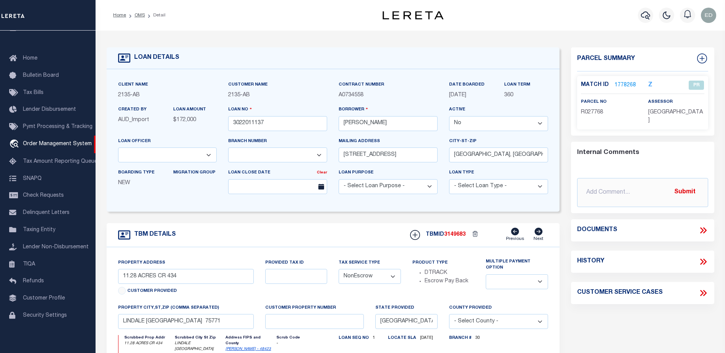
select select "2576"
select select "7998"
click at [705, 227] on icon at bounding box center [704, 230] width 3 height 6
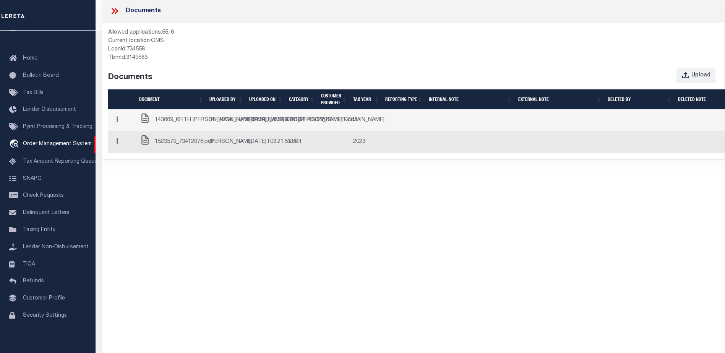
click at [118, 122] on icon "button" at bounding box center [117, 120] width 2 height 6
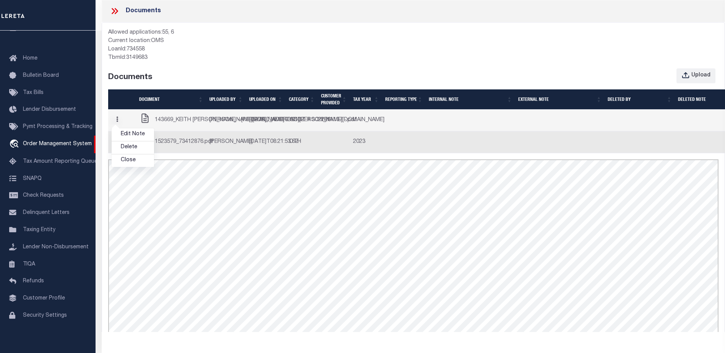
scroll to position [0, 0]
click at [131, 141] on link "Edit Note" at bounding box center [133, 134] width 42 height 13
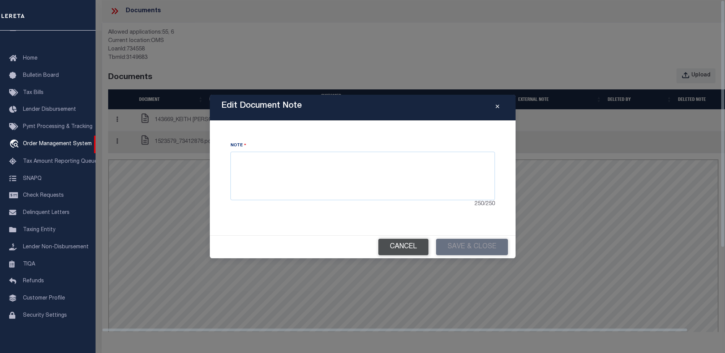
click at [402, 243] on button "Cancel" at bounding box center [403, 247] width 50 height 16
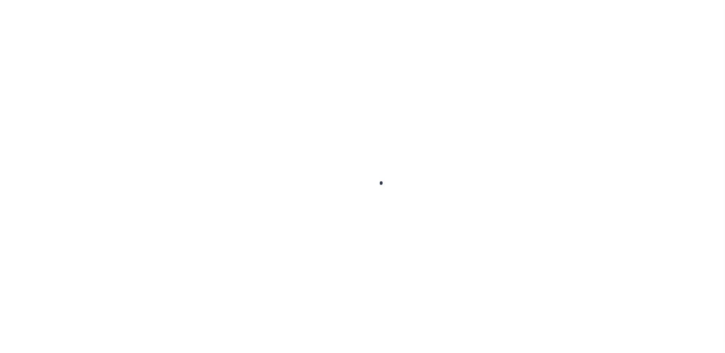
scroll to position [19, 0]
type input "3022011137"
type input "[PERSON_NAME]"
select select "False"
select select
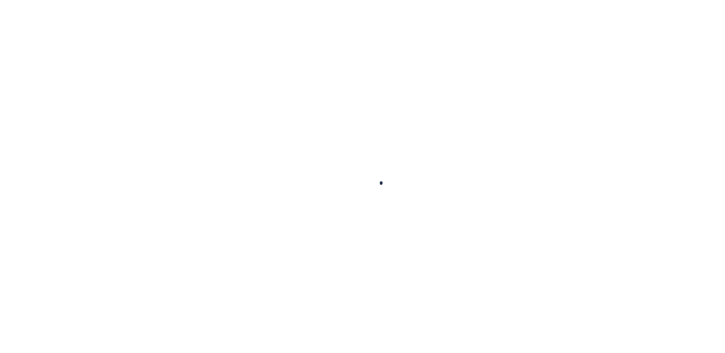
select select
type input "[STREET_ADDRESS]"
type input "[GEOGRAPHIC_DATA], [GEOGRAPHIC_DATA] 75771"
select select
select select "NonEscrow"
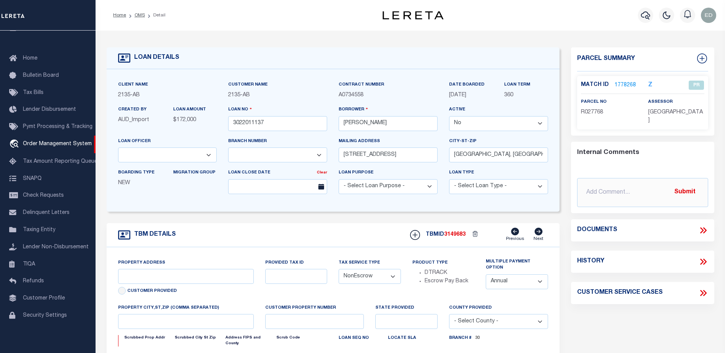
select select "2576"
type input "11.28 ACRES CR 434"
select select
type input "LINDALE [GEOGRAPHIC_DATA] 75771"
type input "[GEOGRAPHIC_DATA]"
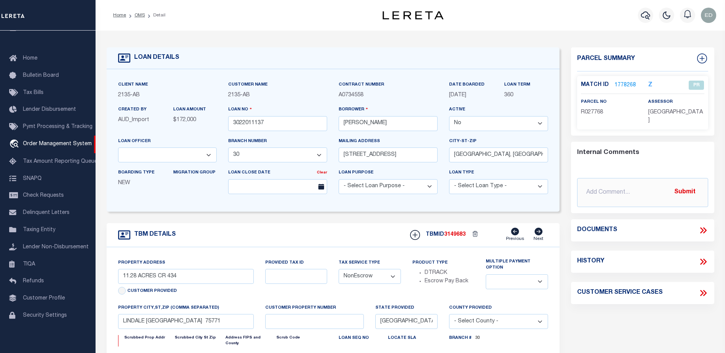
select select
type textarea "DT 11.28 ACRS [PERSON_NAME] SVY A-140"
select select "7998"
click at [703, 226] on icon at bounding box center [703, 230] width 10 height 10
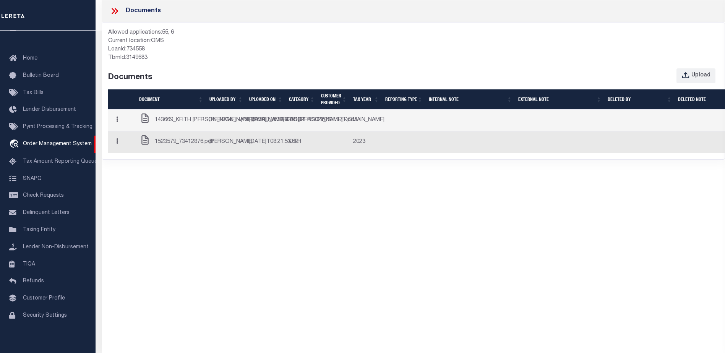
click at [118, 122] on icon "button" at bounding box center [117, 120] width 2 height 6
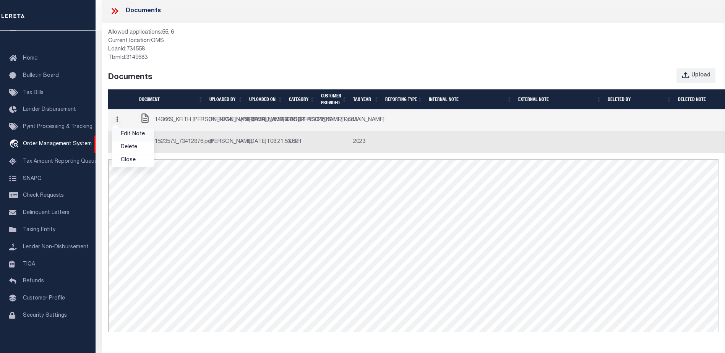
scroll to position [0, 0]
click at [127, 141] on link "Edit Note" at bounding box center [133, 134] width 42 height 13
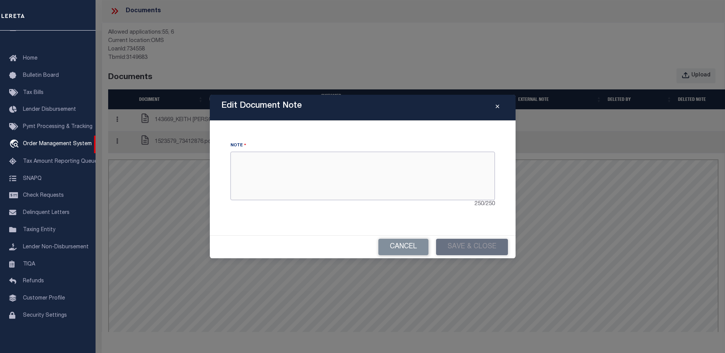
click at [278, 157] on textarea at bounding box center [362, 176] width 264 height 48
type textarea "sdfsdfdsf"
click at [469, 249] on button "Save & Close" at bounding box center [472, 247] width 72 height 16
click at [457, 249] on button "Save & Close" at bounding box center [472, 247] width 72 height 16
click at [447, 248] on button "Save & Close" at bounding box center [472, 247] width 72 height 16
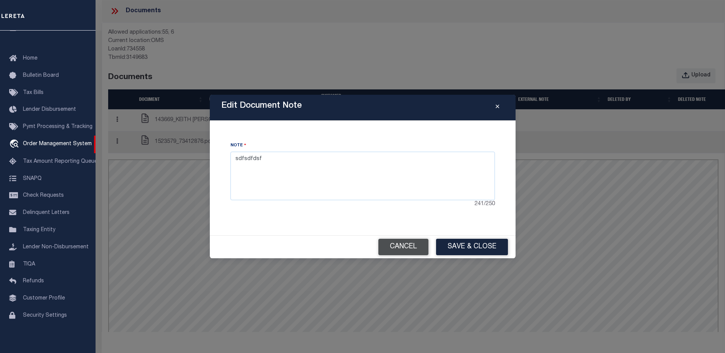
click at [404, 245] on button "Cancel" at bounding box center [403, 247] width 50 height 16
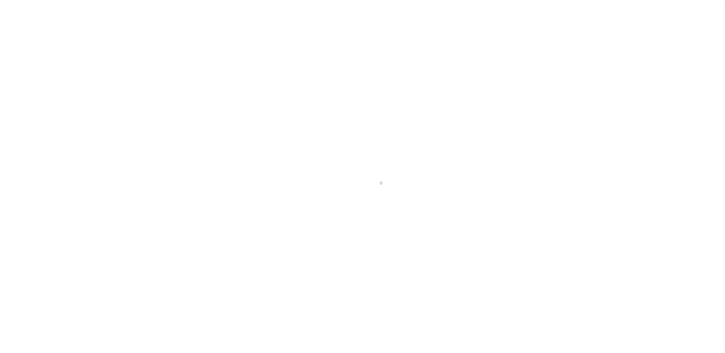
select select "False"
select select "NonEscrow"
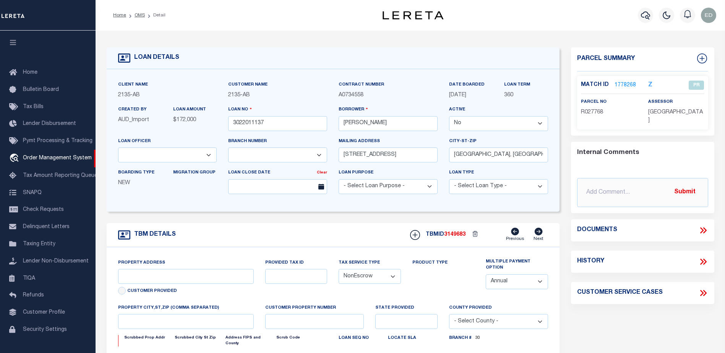
type input "11.28 ACRES CR 434"
select select
type input "LINDALE [GEOGRAPHIC_DATA] 75771"
type input "[GEOGRAPHIC_DATA]"
select select
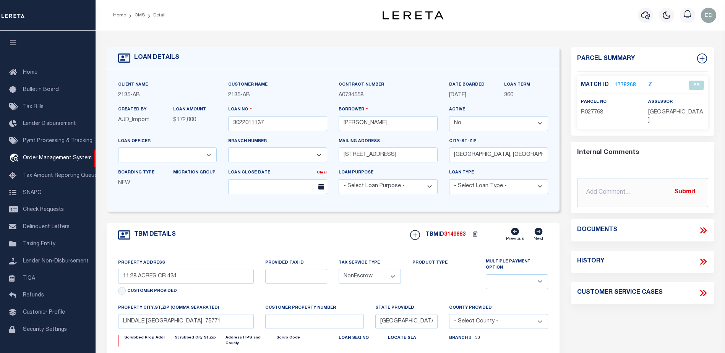
type textarea "DT 11.28 ACRS [PERSON_NAME] SVY A-140"
select select "2576"
select select "7998"
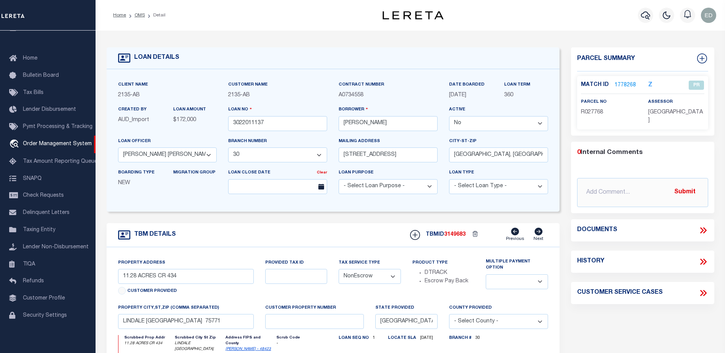
click at [703, 227] on icon at bounding box center [701, 230] width 3 height 6
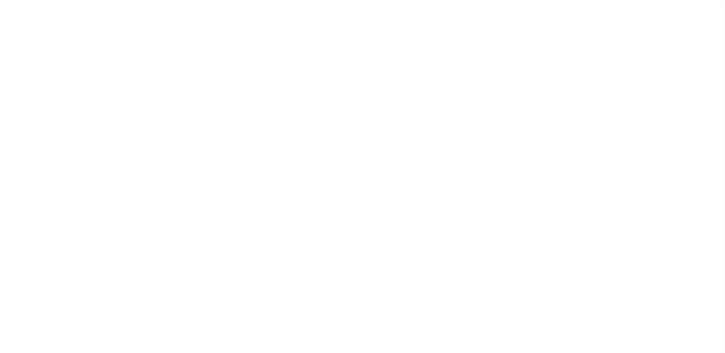
type input "3022011137"
type input "[PERSON_NAME]"
select select "False"
select select
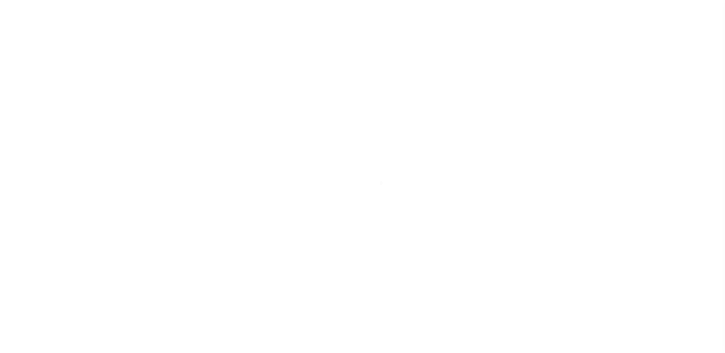
type input "[STREET_ADDRESS]"
type input "[GEOGRAPHIC_DATA], [GEOGRAPHIC_DATA] 75771"
select select
select select "NonEscrow"
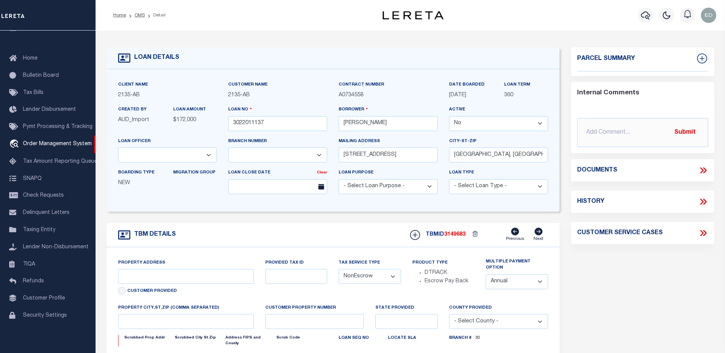
select select "2576"
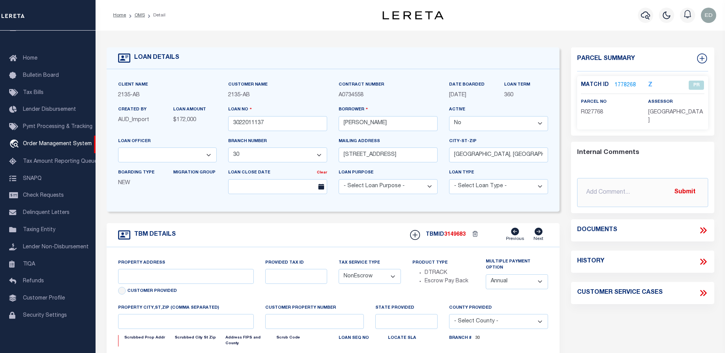
click at [703, 225] on icon at bounding box center [703, 230] width 10 height 10
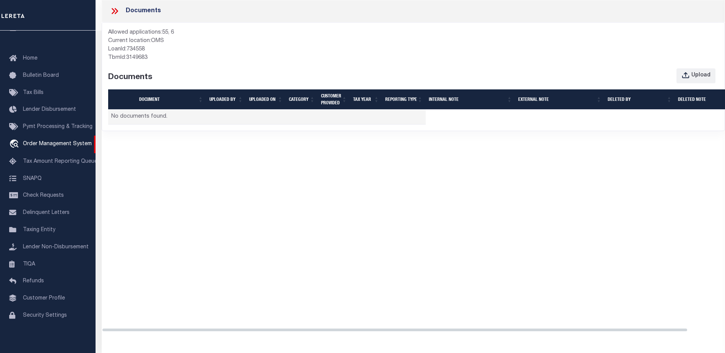
type input "11.28 ACRES CR 434"
select select
type input "LINDALE [GEOGRAPHIC_DATA] 75771"
type input "[GEOGRAPHIC_DATA]"
select select
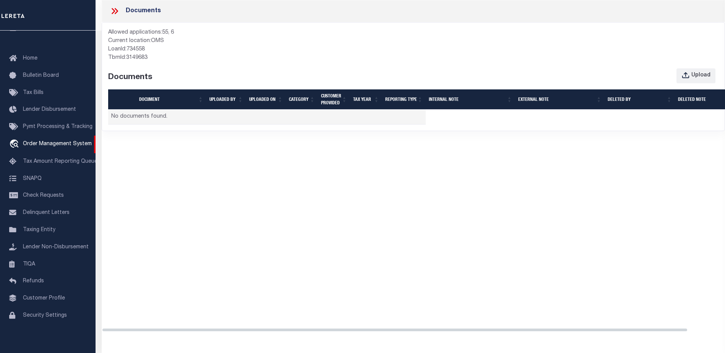
type textarea "DT 11.28 ACRS [PERSON_NAME] SVY A-140"
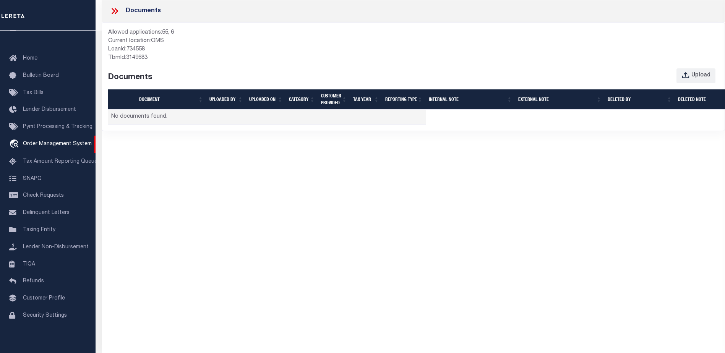
select select "7998"
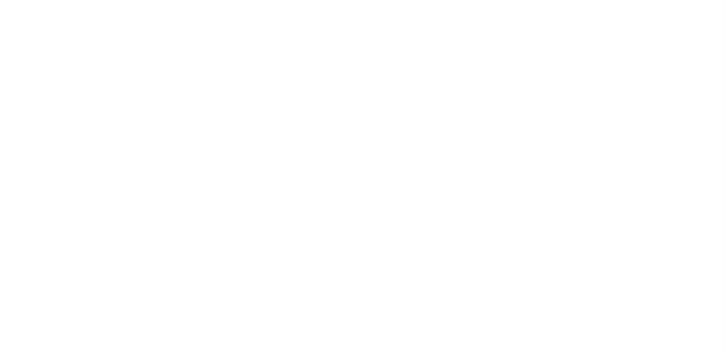
select select "False"
select select "NonEscrow"
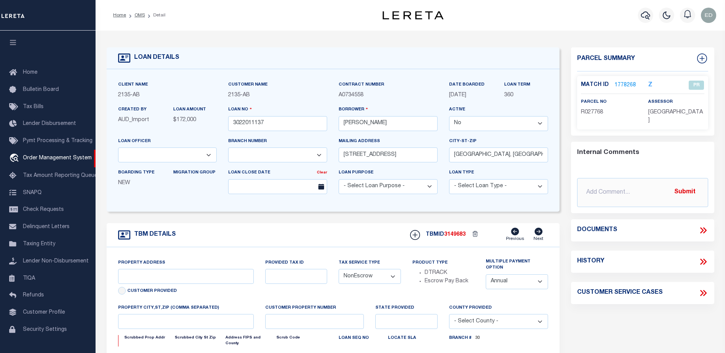
type input "11.28 ACRES CR 434"
select select
type input "LINDALE [GEOGRAPHIC_DATA] 75771"
type input "[GEOGRAPHIC_DATA]"
select select
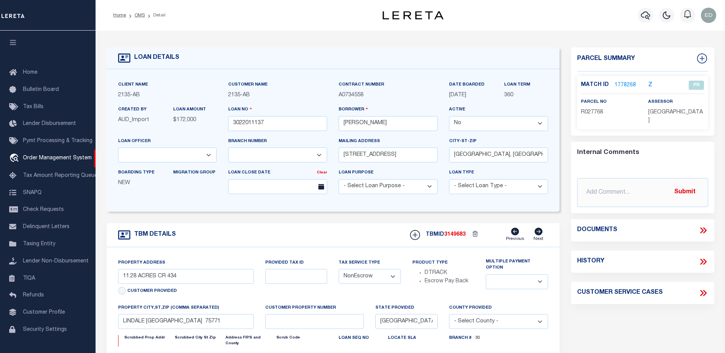
type textarea "DT 11.28 ACRS [PERSON_NAME] SVY A-140"
select select "2576"
select select "7998"
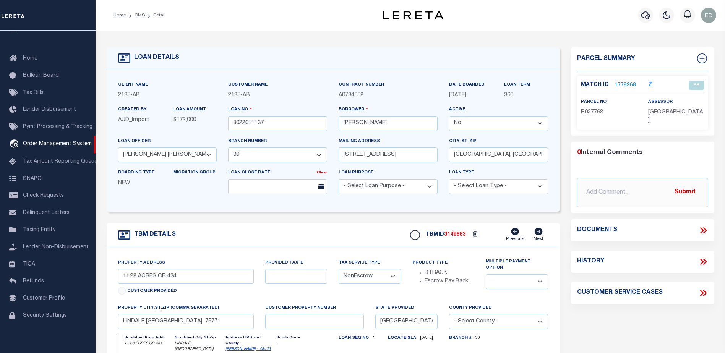
click at [705, 225] on icon at bounding box center [703, 230] width 10 height 10
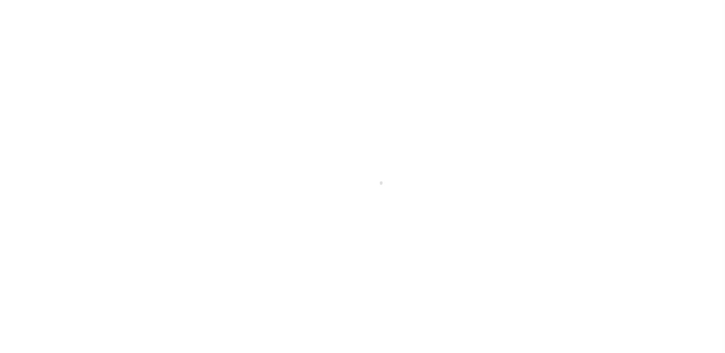
type input "3022011137"
type input "[PERSON_NAME]"
select select "False"
select select
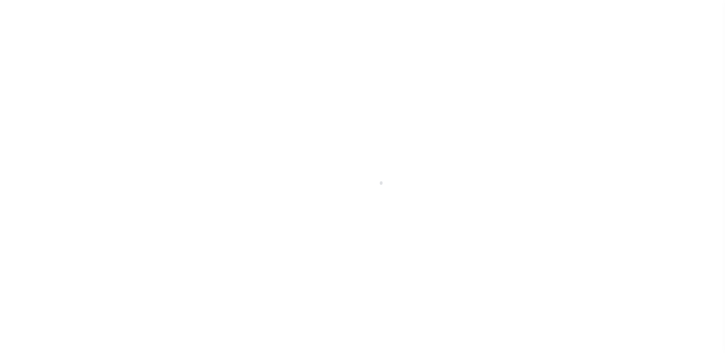
type input "[STREET_ADDRESS]"
type input "[GEOGRAPHIC_DATA], [GEOGRAPHIC_DATA] 75771"
select select
select select "NonEscrow"
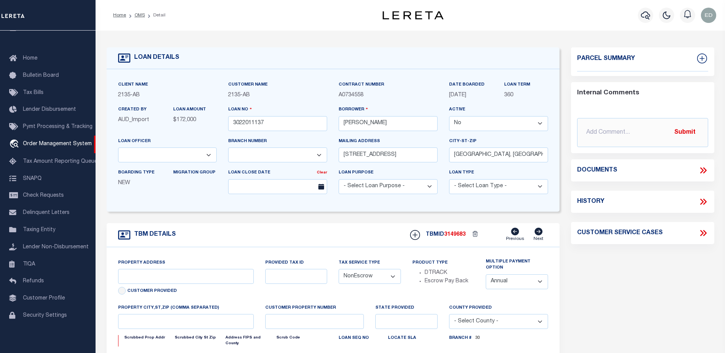
select select "2576"
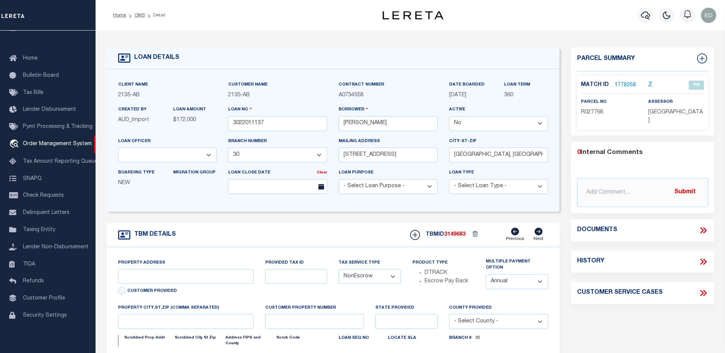
type input "11.28 ACRES CR 434"
select select
type input "LINDALE [GEOGRAPHIC_DATA] 75771"
type input "[GEOGRAPHIC_DATA]"
select select
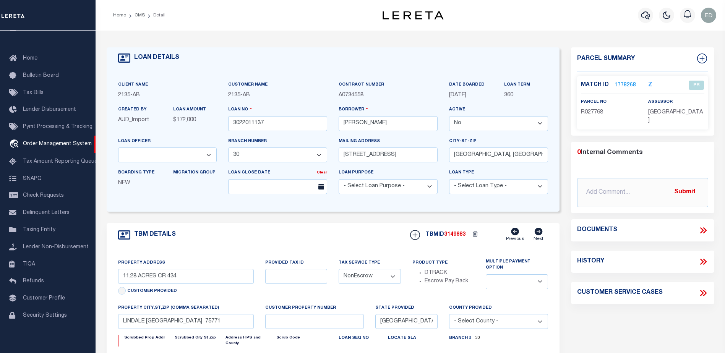
type textarea "DT 11.28 ACRS [PERSON_NAME] SVY A-140"
select select "7998"
click at [699, 225] on icon at bounding box center [703, 230] width 10 height 10
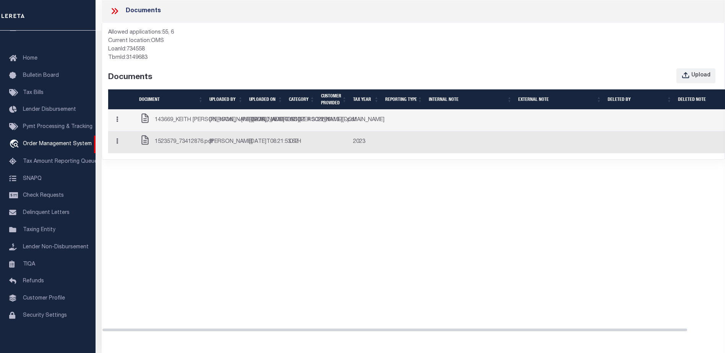
click at [118, 122] on icon "button" at bounding box center [117, 120] width 2 height 6
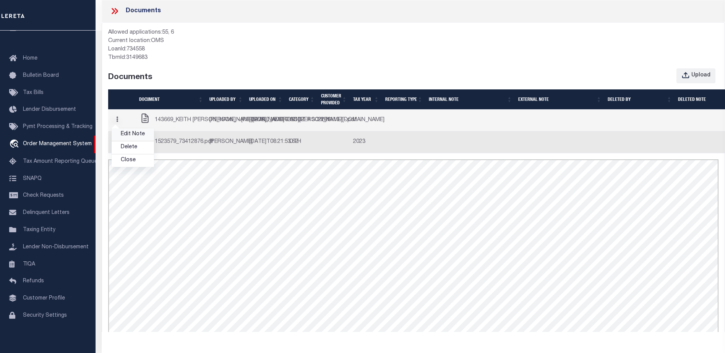
scroll to position [0, 0]
click at [127, 141] on link "Edit Note" at bounding box center [133, 134] width 42 height 13
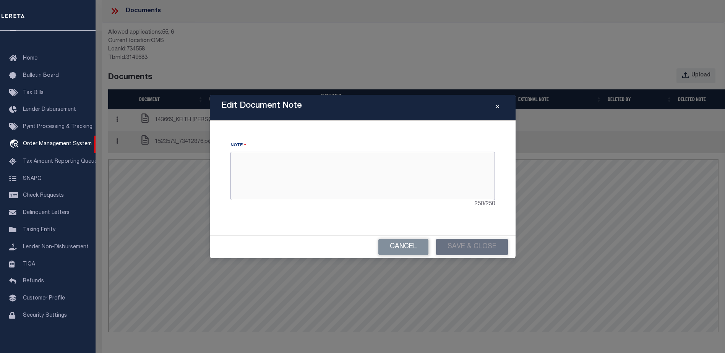
click at [335, 177] on textarea at bounding box center [362, 176] width 264 height 48
type textarea "zxsdasdsdf"
click at [452, 245] on button "Save & Close" at bounding box center [472, 247] width 72 height 16
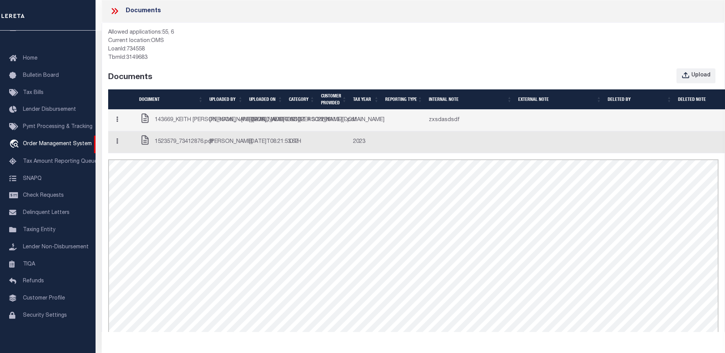
click at [440, 131] on td "zxsdasdsdf" at bounding box center [470, 121] width 89 height 22
click at [116, 128] on button "button" at bounding box center [117, 120] width 12 height 15
click at [133, 141] on link "Edit Note" at bounding box center [133, 134] width 42 height 13
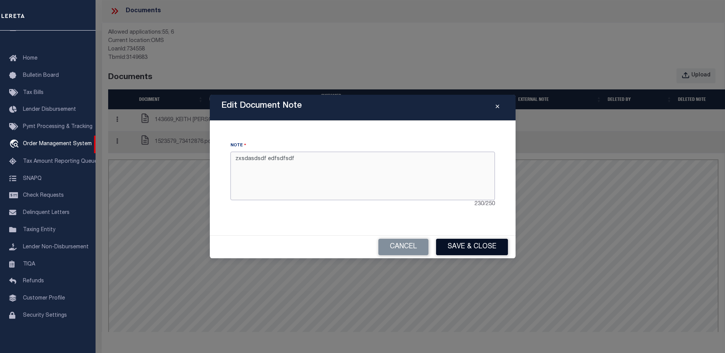
type textarea "zxsdasdsdf edfsdfsdf"
click at [461, 252] on button "Save & Close" at bounding box center [472, 247] width 72 height 16
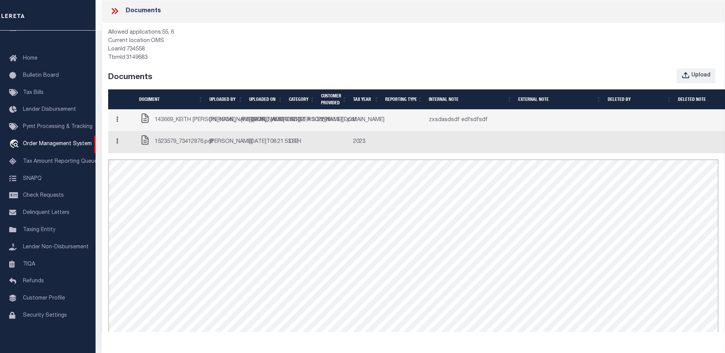
click at [121, 128] on button "button" at bounding box center [117, 120] width 12 height 15
click at [138, 141] on link "Edit Note" at bounding box center [133, 134] width 42 height 13
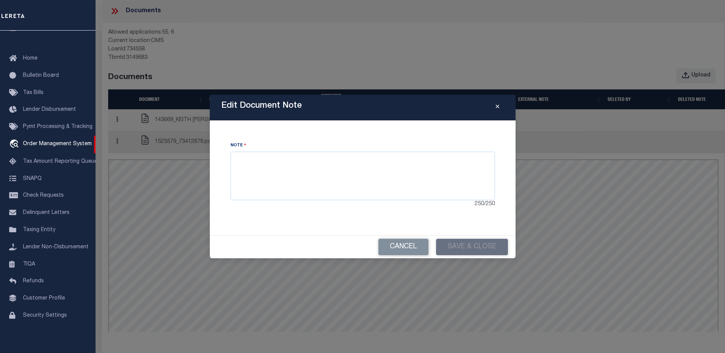
type textarea "zxsdasdsdf edfsdfsdf"
click at [163, 80] on div "Edit Document Note Note zxsdasdsdf edfsdfsdf 230 / 250 Cancel Save & Close" at bounding box center [362, 176] width 725 height 353
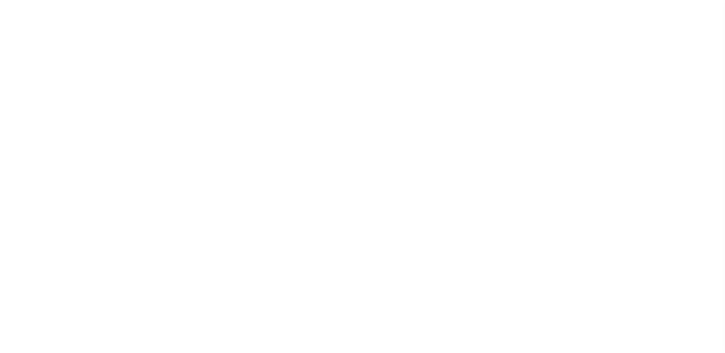
select select "False"
select select "NonEscrow"
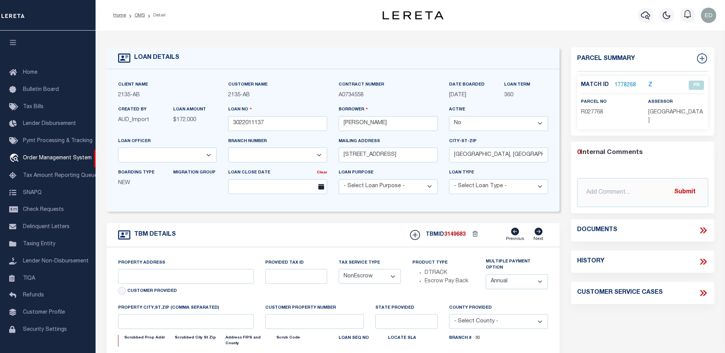
select select "2576"
type input "11.28 ACRES CR 434"
select select
type input "LINDALE [GEOGRAPHIC_DATA] 75771"
type input "[GEOGRAPHIC_DATA]"
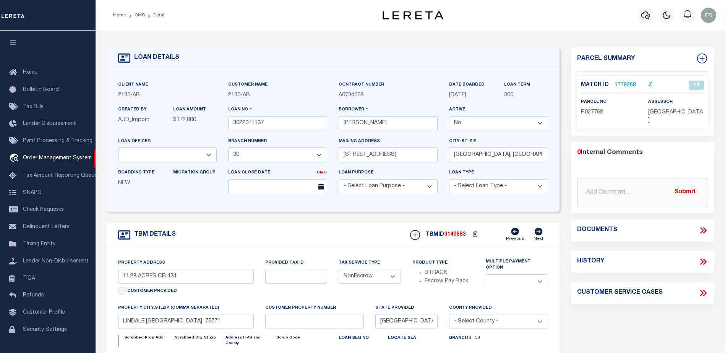
select select
type textarea "DT 11.28 ACRS [PERSON_NAME] SVY A-140"
select select "7998"
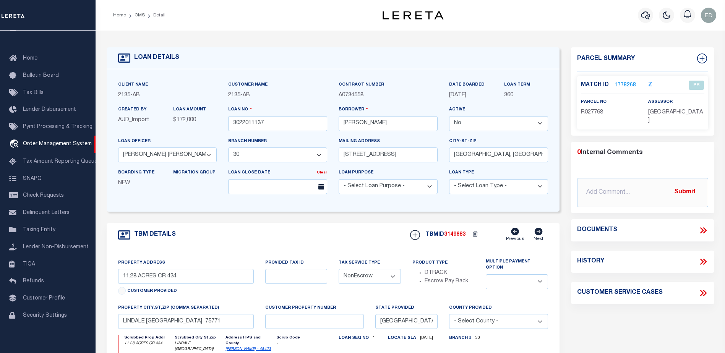
click at [700, 227] on icon at bounding box center [701, 230] width 3 height 6
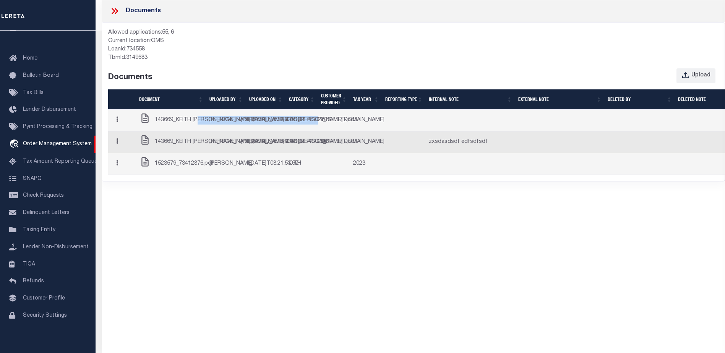
drag, startPoint x: 165, startPoint y: 125, endPoint x: 189, endPoint y: 143, distance: 30.0
click at [189, 125] on span "143669_KEITH MCCALEB - HOPE MCCALEB - ACCT # 3022011137 -.pdf" at bounding box center [256, 120] width 202 height 8
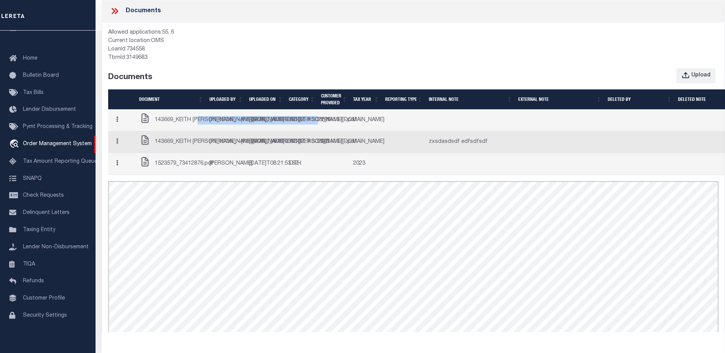
scroll to position [0, 0]
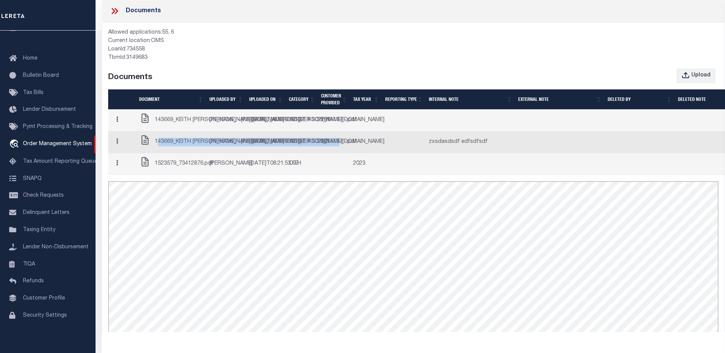
drag, startPoint x: 189, startPoint y: 143, endPoint x: 187, endPoint y: 200, distance: 57.0
click at [187, 146] on span "143669_KEITH [PERSON_NAME] - [PERSON_NAME] - ACCT # 3022011137 -.pdf" at bounding box center [256, 142] width 202 height 8
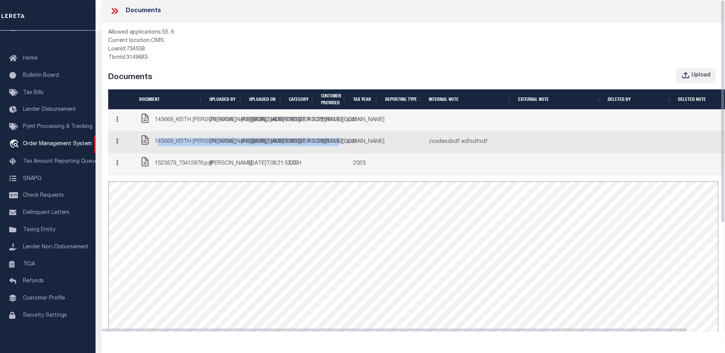
drag, startPoint x: 187, startPoint y: 200, endPoint x: 251, endPoint y: 121, distance: 101.4
click at [251, 121] on td "[DATE]T16:18:03.013Z" at bounding box center [266, 121] width 40 height 22
drag, startPoint x: 262, startPoint y: 190, endPoint x: 247, endPoint y: 161, distance: 32.6
click at [247, 153] on td "[DATE]T16:18:03.013Z" at bounding box center [266, 142] width 40 height 22
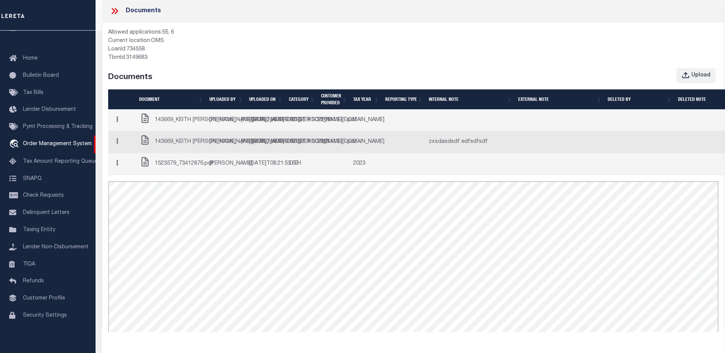
drag, startPoint x: 247, startPoint y: 161, endPoint x: 331, endPoint y: 180, distance: 85.9
click at [331, 153] on td "NO" at bounding box center [334, 142] width 32 height 22
click at [123, 150] on button "button" at bounding box center [117, 142] width 12 height 15
click at [130, 163] on link "Edit Note" at bounding box center [133, 156] width 42 height 13
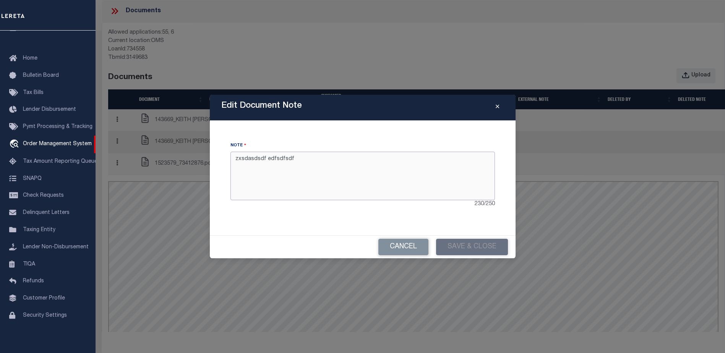
click at [280, 160] on textarea "zxsdasdsdf edfsdfsdf" at bounding box center [362, 176] width 264 height 48
type textarea "zxsdasdsdf edfsdfsdf sdfsdfdsf"
click at [452, 239] on button "Save & Close" at bounding box center [472, 247] width 72 height 16
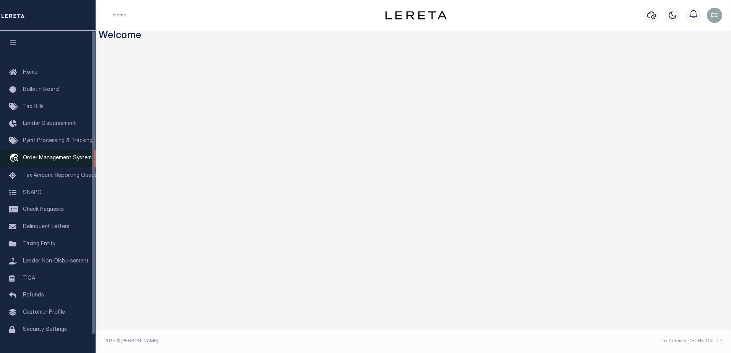
click at [52, 161] on span "Order Management System" at bounding box center [57, 158] width 69 height 5
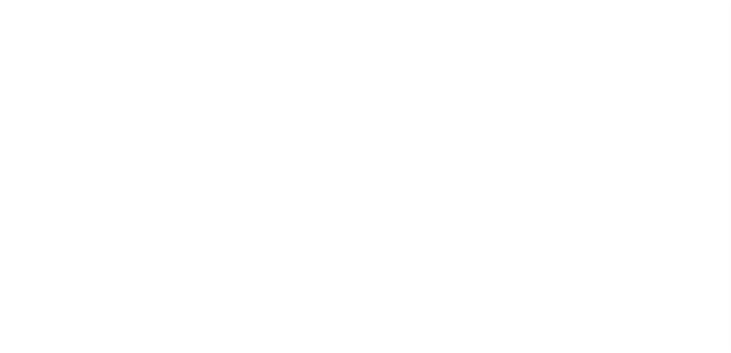
select select "200"
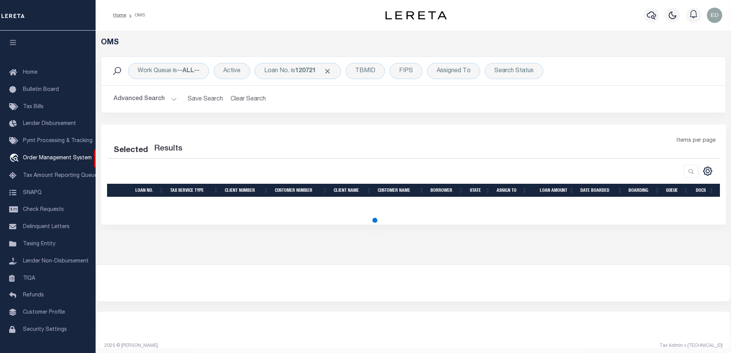
select select "200"
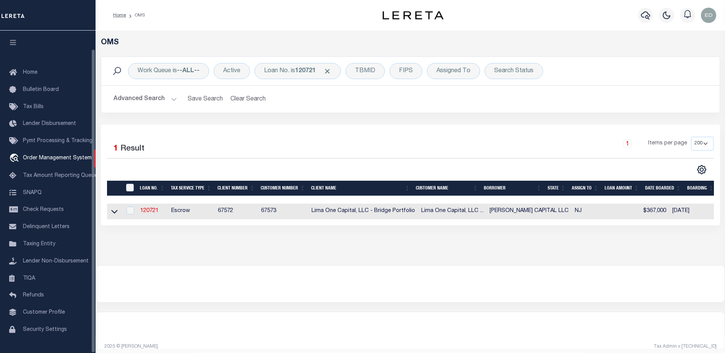
scroll to position [19, 0]
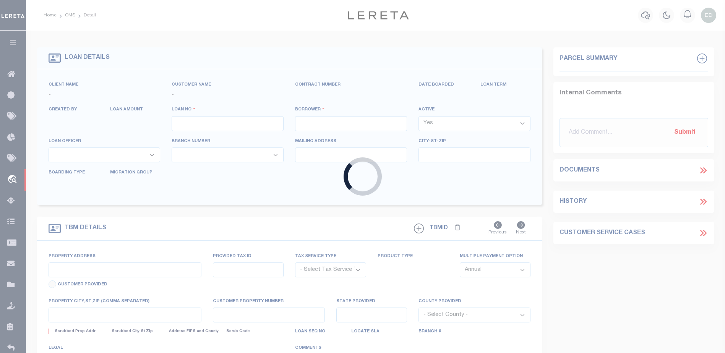
type input "3022011137"
type input "[PERSON_NAME]"
select select "False"
select select
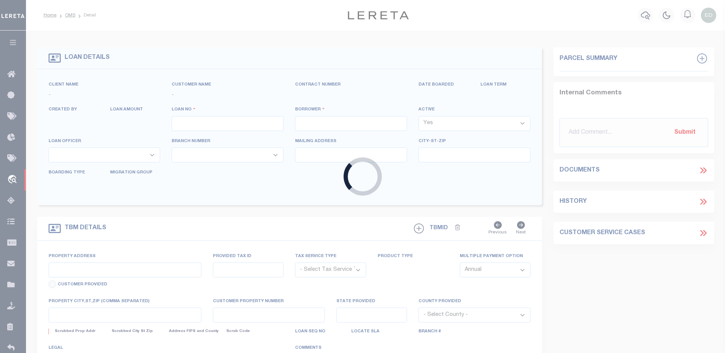
type input "[STREET_ADDRESS]"
type input "[GEOGRAPHIC_DATA], [GEOGRAPHIC_DATA] 75771"
select select
select select "NonEscrow"
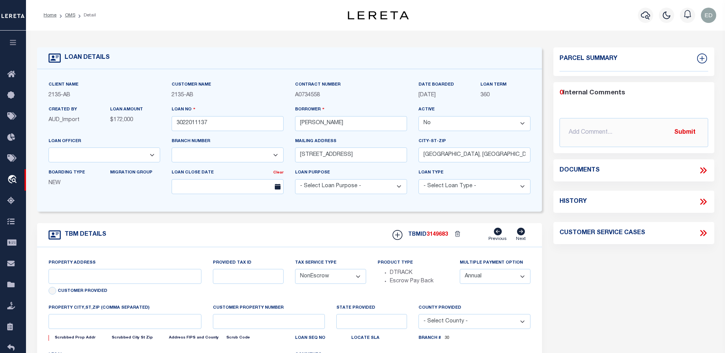
click at [702, 172] on icon at bounding box center [703, 170] width 10 height 10
select select "2576"
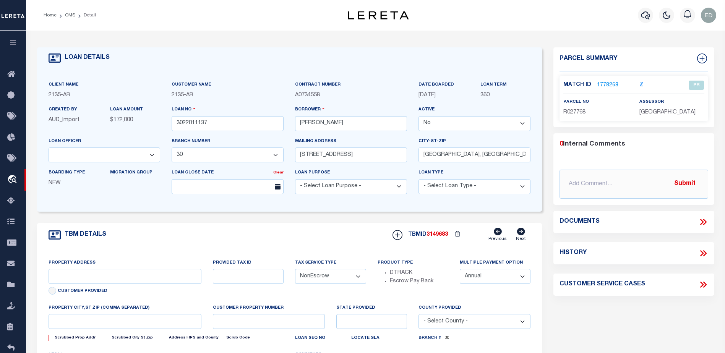
type input "11.28 ACRES CR 434"
select select
type input "LINDALE [GEOGRAPHIC_DATA] 75771"
type input "[GEOGRAPHIC_DATA]"
select select
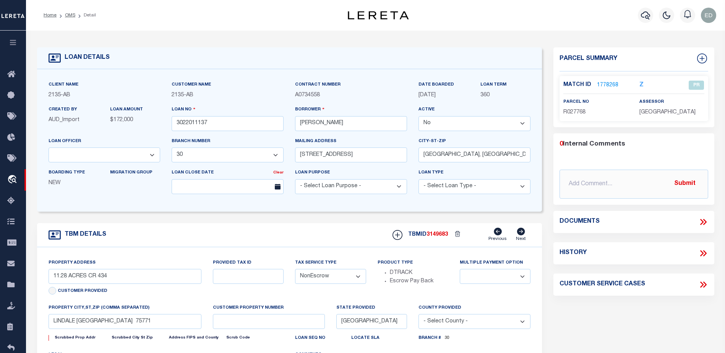
type textarea "DT 11.28 ACRS [PERSON_NAME] SVY A-140"
select select "7998"
click at [707, 222] on icon at bounding box center [703, 222] width 10 height 10
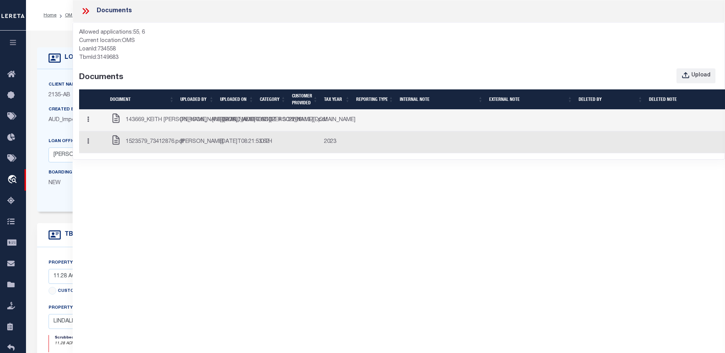
click at [91, 128] on button "button" at bounding box center [88, 120] width 12 height 15
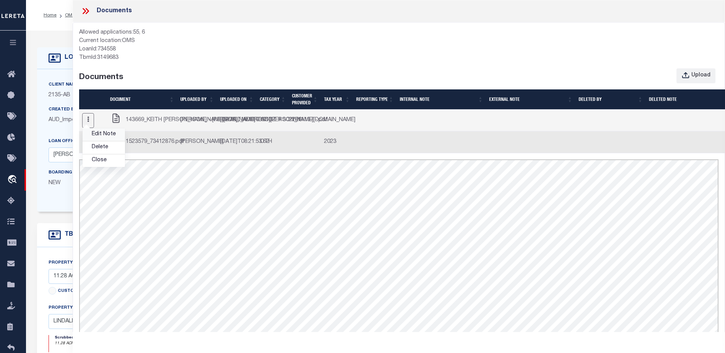
click at [102, 141] on link "Edit Note" at bounding box center [104, 134] width 42 height 13
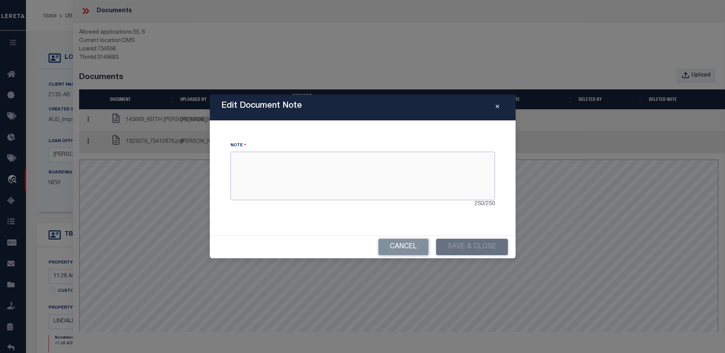
click at [320, 181] on textarea at bounding box center [362, 176] width 264 height 48
type textarea "sdfsdfsdfds"
click at [448, 242] on button "Save & Close" at bounding box center [472, 247] width 72 height 16
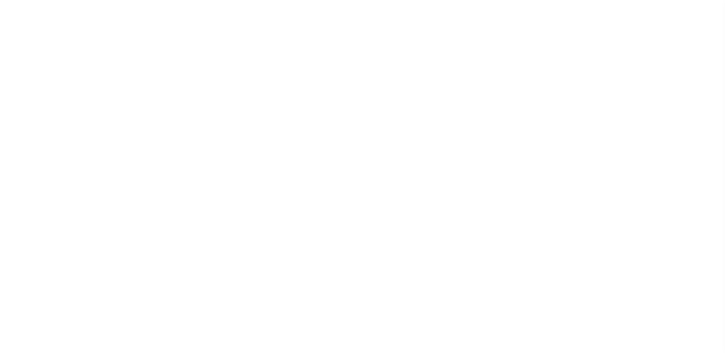
select select "False"
select select "NonEscrow"
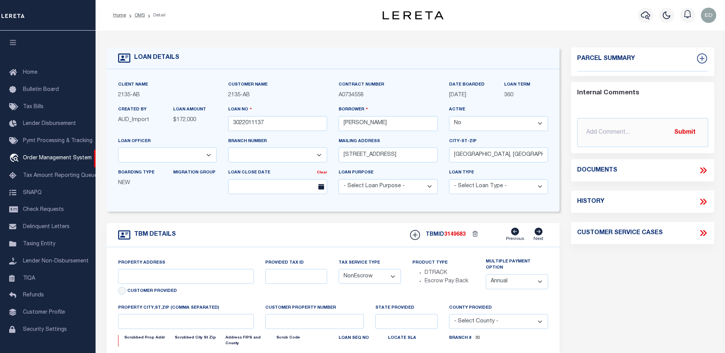
select select "2576"
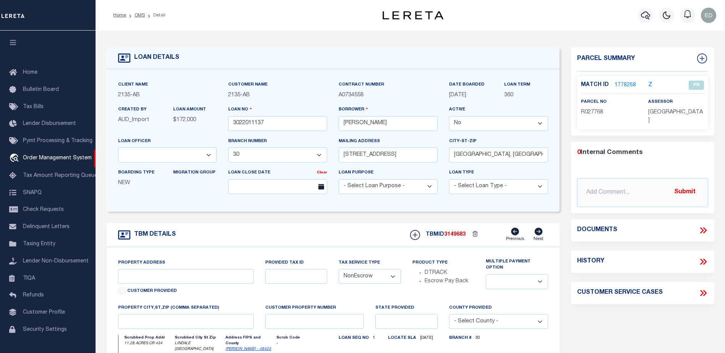
type input "11.28 ACRES CR 434"
select select
type input "LINDALE [GEOGRAPHIC_DATA] 75771"
type input "[GEOGRAPHIC_DATA]"
select select
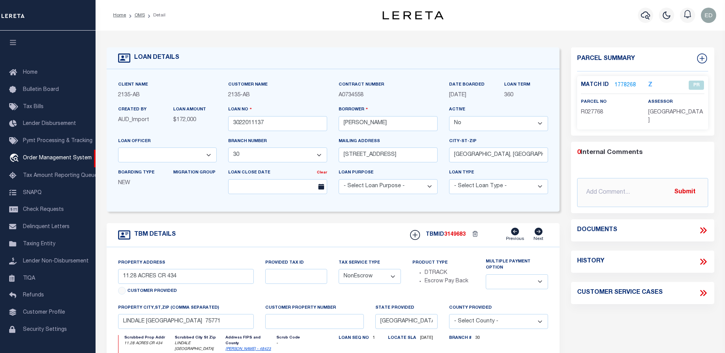
type textarea "DT 11.28 ACRS [PERSON_NAME] SVY A-140"
select select "7998"
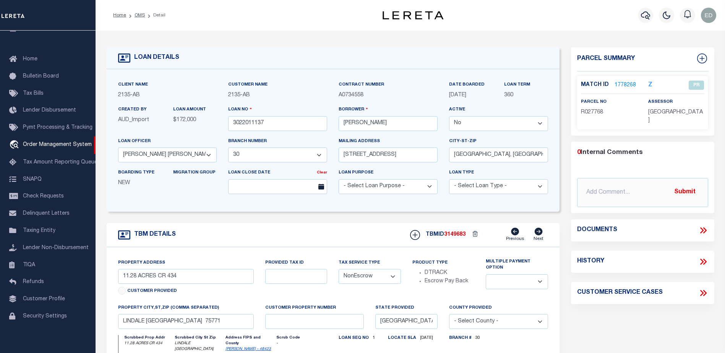
click at [699, 225] on icon at bounding box center [703, 230] width 10 height 10
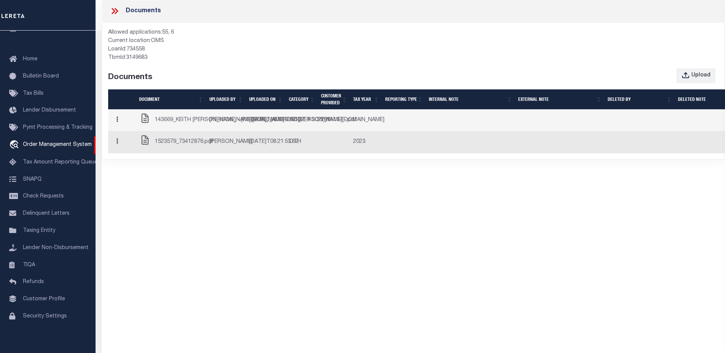
click at [121, 128] on button "button" at bounding box center [117, 120] width 12 height 15
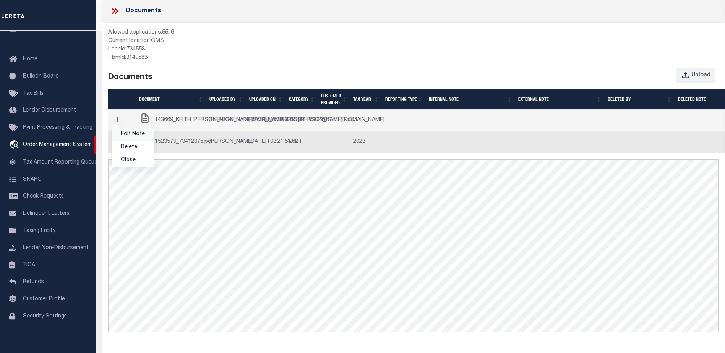
scroll to position [0, 0]
click at [133, 141] on link "Edit Note" at bounding box center [133, 134] width 42 height 13
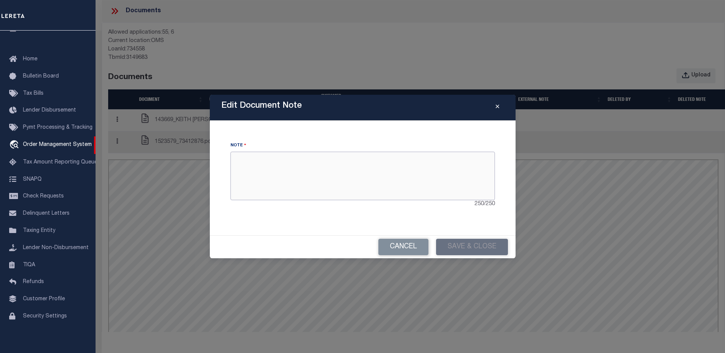
click at [373, 178] on textarea at bounding box center [362, 176] width 264 height 48
type textarea "dssfsdf"
click at [447, 240] on button "Save & Close" at bounding box center [472, 247] width 72 height 16
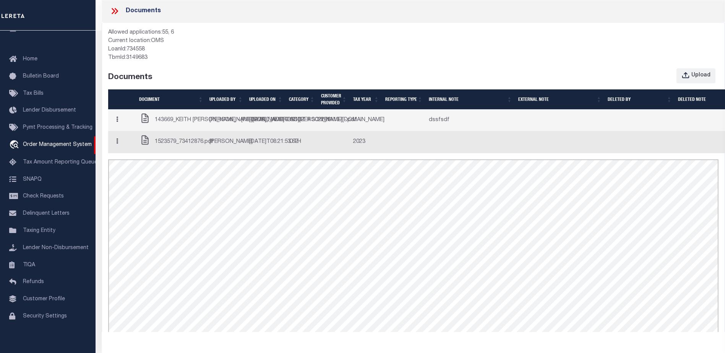
click at [118, 122] on icon "button" at bounding box center [117, 120] width 2 height 6
click at [138, 141] on link "Edit Note" at bounding box center [133, 134] width 42 height 13
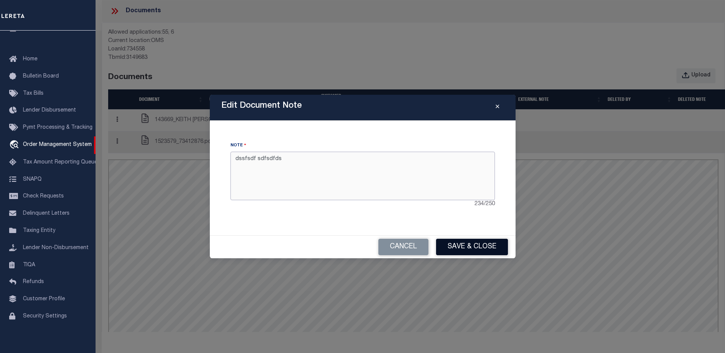
type textarea "dssfsdf sdfsdfds"
click at [467, 248] on button "Save & Close" at bounding box center [472, 247] width 72 height 16
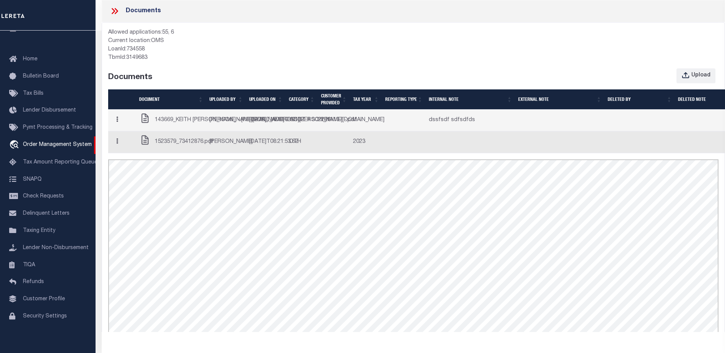
click at [118, 122] on icon "button" at bounding box center [117, 120] width 2 height 6
click at [130, 154] on link "Delete" at bounding box center [133, 147] width 42 height 13
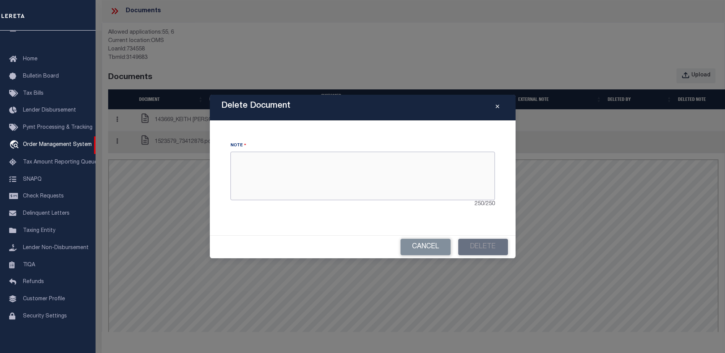
click at [310, 171] on textarea at bounding box center [362, 176] width 264 height 48
click at [431, 243] on button "Cancel" at bounding box center [425, 247] width 50 height 16
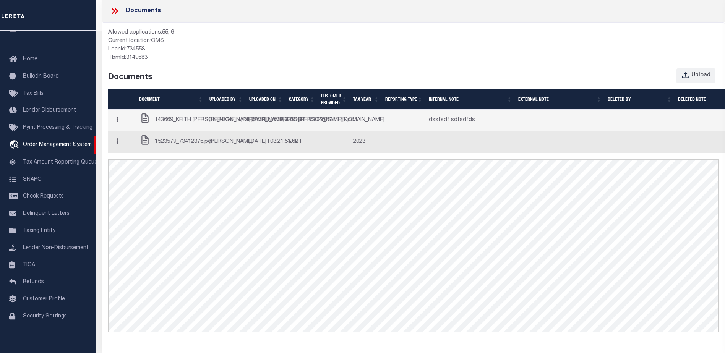
click at [117, 10] on icon at bounding box center [115, 11] width 10 height 10
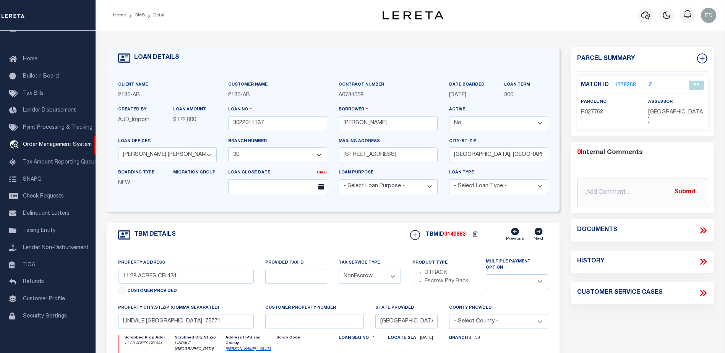
click at [703, 225] on icon at bounding box center [703, 230] width 10 height 10
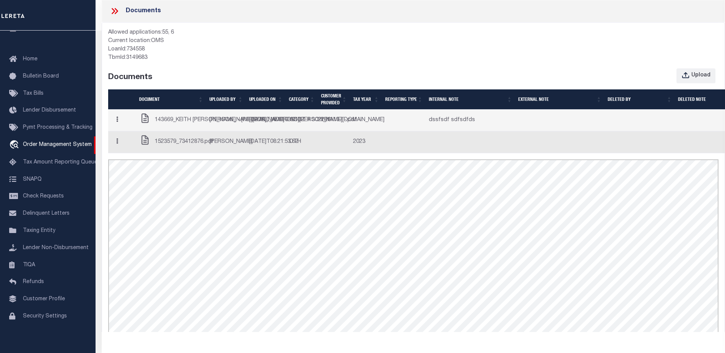
click at [272, 131] on td "2023-03-27T16:18:03.013Z" at bounding box center [266, 121] width 40 height 22
click at [279, 153] on td "2024-03-30T08:21:53.6Z" at bounding box center [266, 142] width 40 height 22
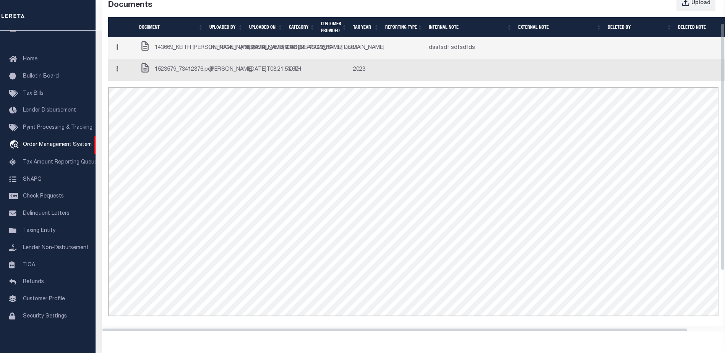
scroll to position [31, 0]
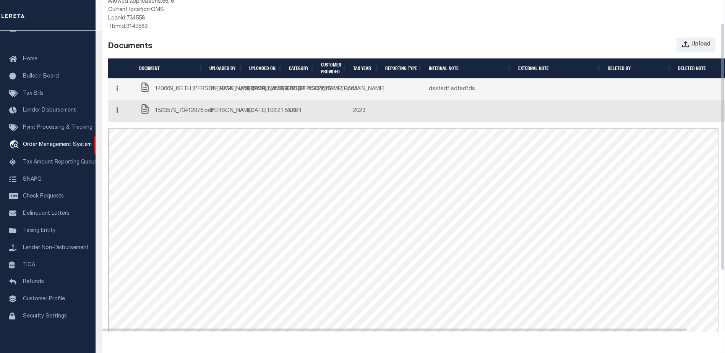
click at [122, 97] on button "button" at bounding box center [117, 89] width 12 height 15
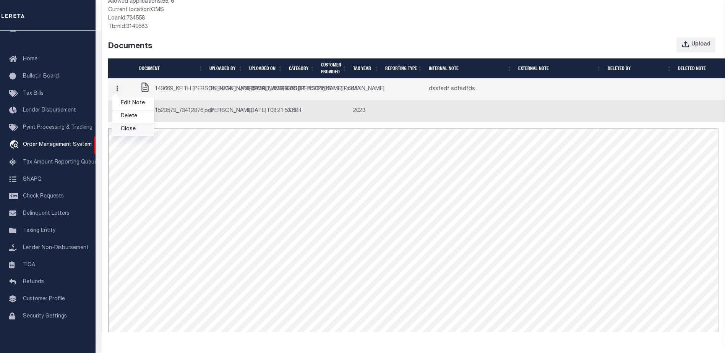
scroll to position [0, 0]
click at [132, 136] on link "Close" at bounding box center [133, 129] width 42 height 13
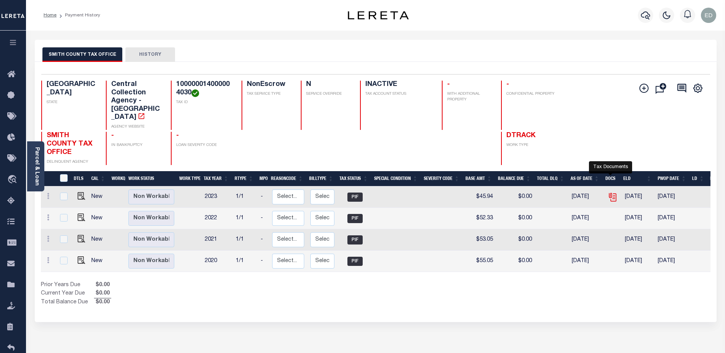
click at [613, 192] on icon "" at bounding box center [613, 197] width 10 height 10
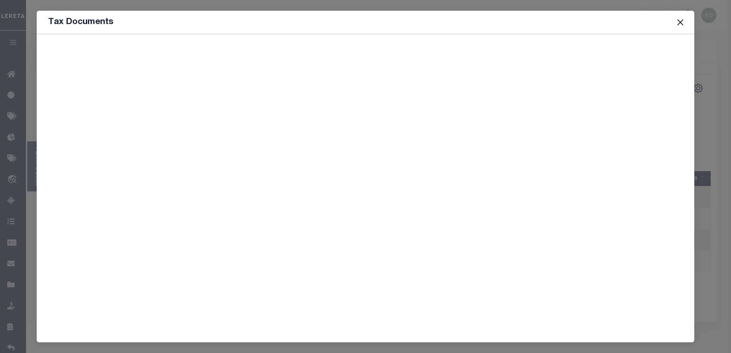
click at [681, 23] on button "Close" at bounding box center [680, 22] width 10 height 10
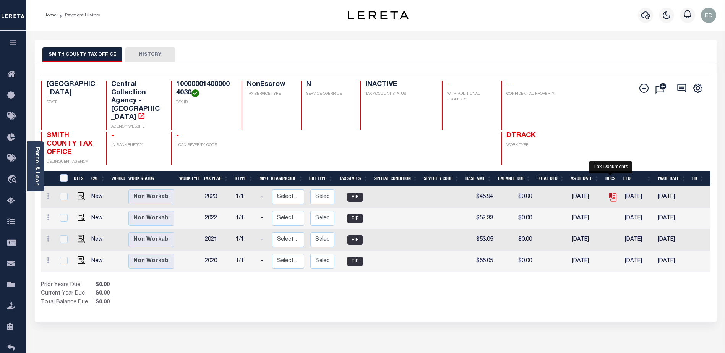
click at [610, 192] on icon "" at bounding box center [613, 197] width 10 height 10
click at [611, 193] on icon "" at bounding box center [612, 196] width 6 height 6
click at [614, 192] on icon "" at bounding box center [613, 197] width 10 height 10
click at [611, 193] on icon "" at bounding box center [614, 197] width 6 height 8
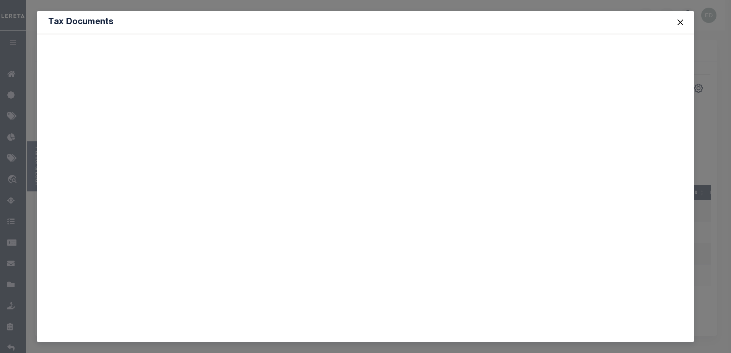
click at [679, 22] on button "Close" at bounding box center [680, 22] width 10 height 10
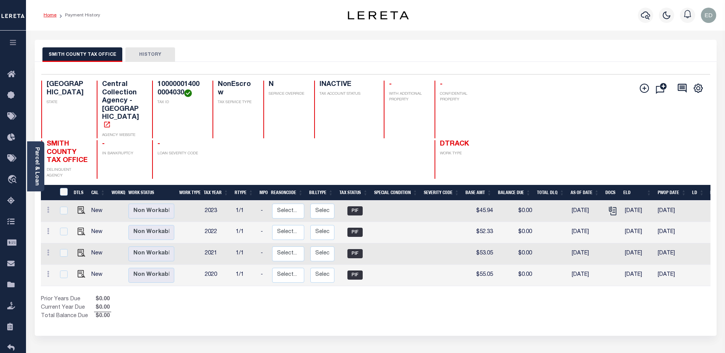
click at [50, 15] on link "Home" at bounding box center [50, 15] width 13 height 5
click at [611, 207] on icon "" at bounding box center [613, 211] width 10 height 10
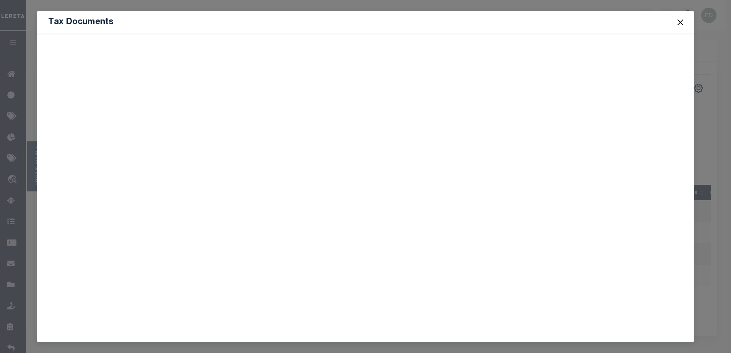
click at [124, 125] on div at bounding box center [366, 185] width 658 height 303
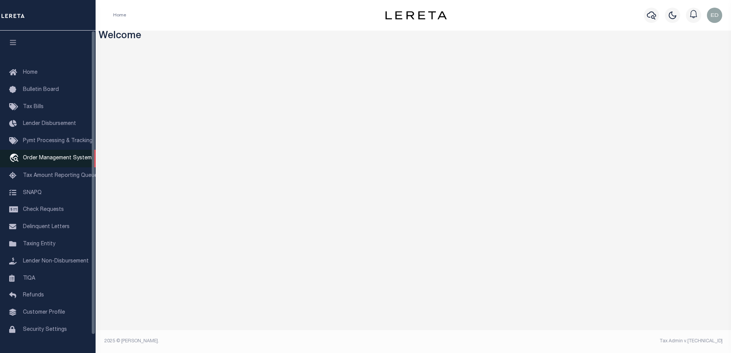
click at [63, 157] on span "Order Management System" at bounding box center [57, 158] width 69 height 5
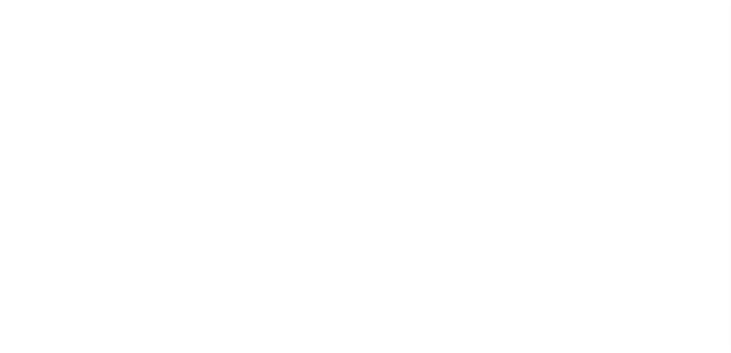
select select "200"
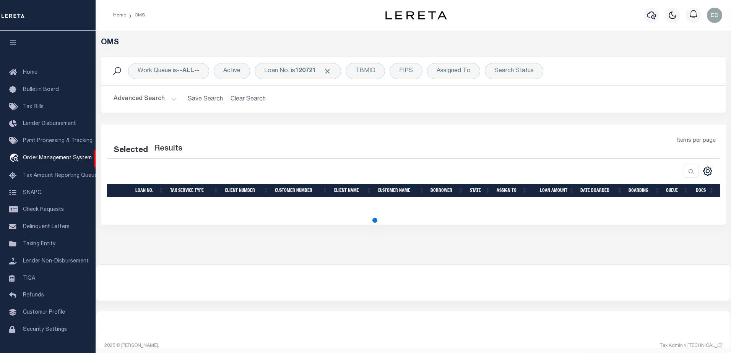
select select "200"
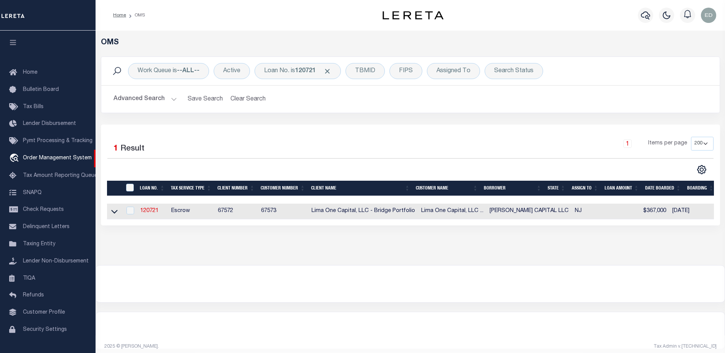
scroll to position [19, 0]
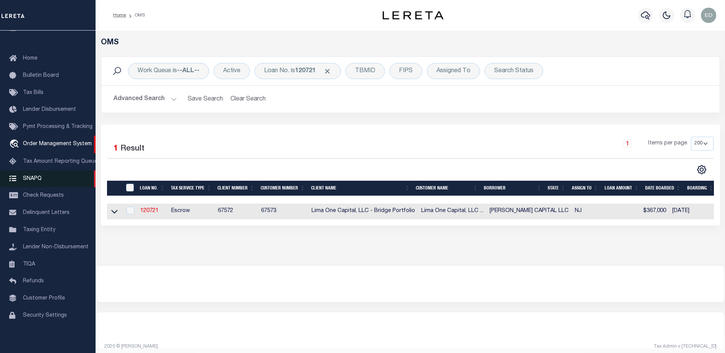
click at [28, 176] on span "SNAPQ" at bounding box center [32, 178] width 19 height 5
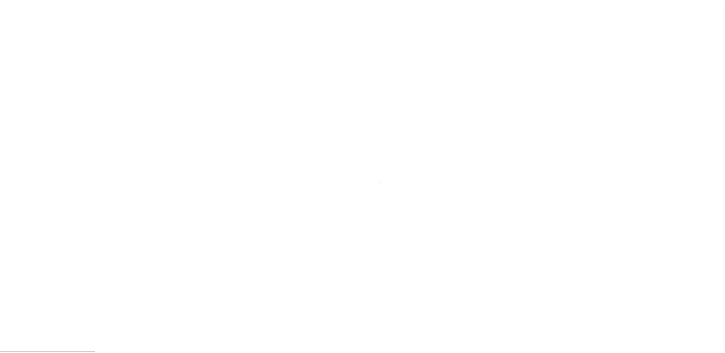
scroll to position [19, 0]
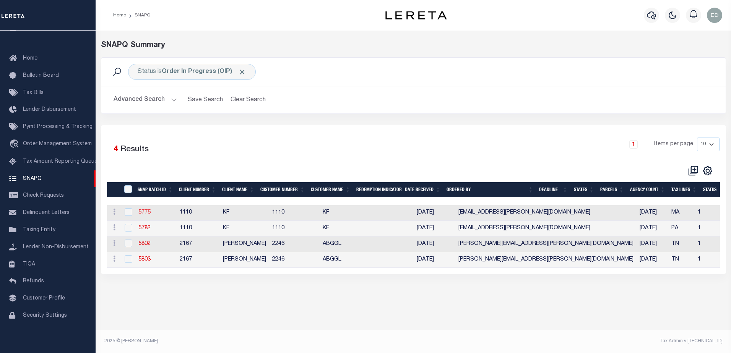
click at [141, 214] on link "5775" at bounding box center [144, 212] width 12 height 5
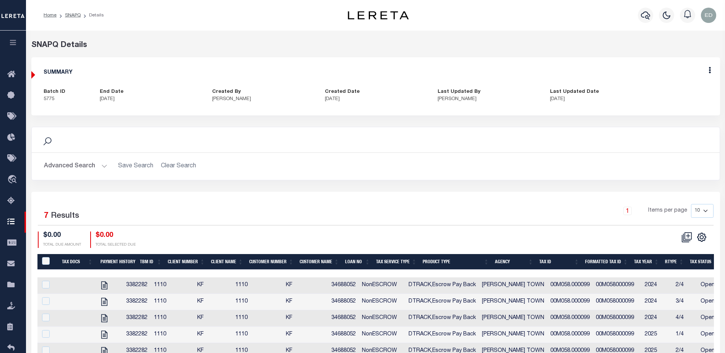
click at [21, 41] on button "button" at bounding box center [13, 44] width 26 height 26
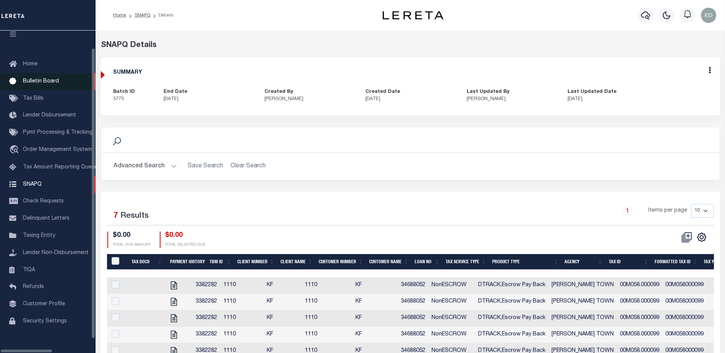
scroll to position [19, 0]
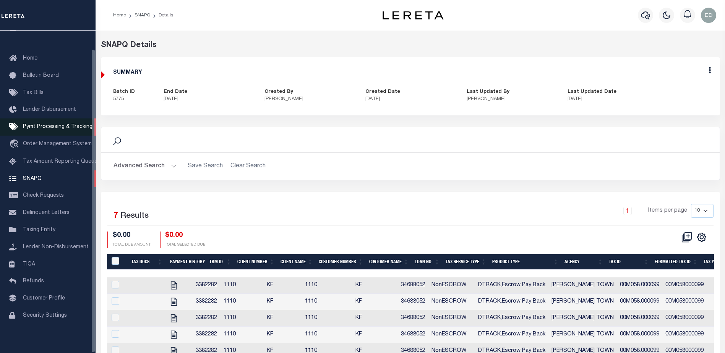
click at [43, 127] on link "Pymt Processing & Tracking" at bounding box center [48, 126] width 96 height 17
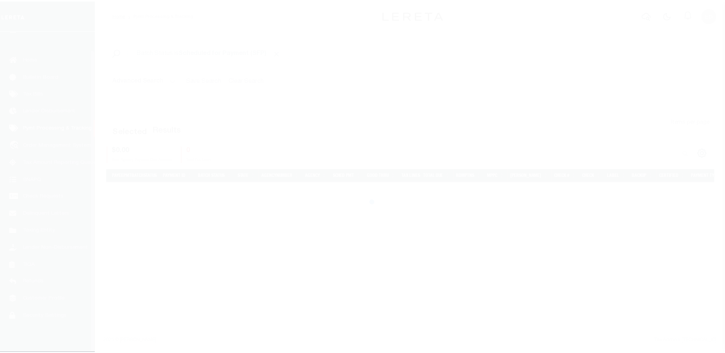
scroll to position [19, 0]
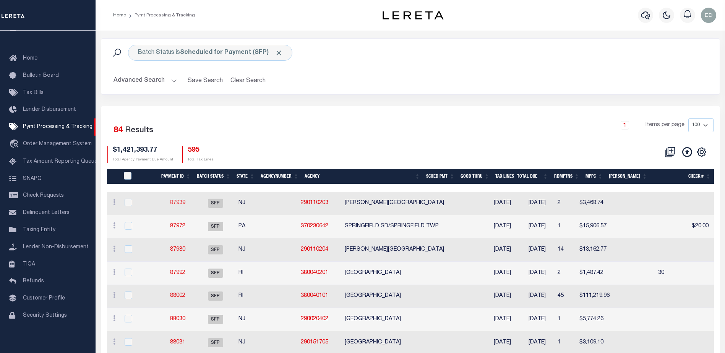
click at [175, 203] on link "87939" at bounding box center [177, 202] width 15 height 5
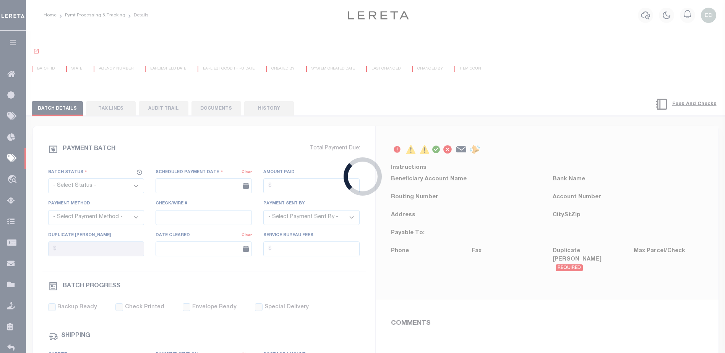
select select "SFP"
type input "08/20/2025"
type input "36 - no wire option"
type input "Andres"
radio input "true"
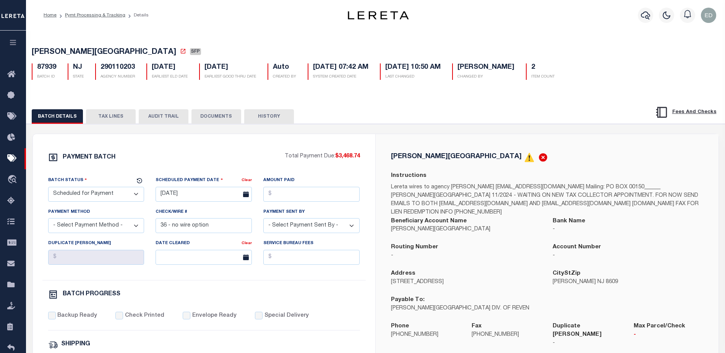
click at [212, 117] on button "DOCUMENTS" at bounding box center [216, 116] width 50 height 15
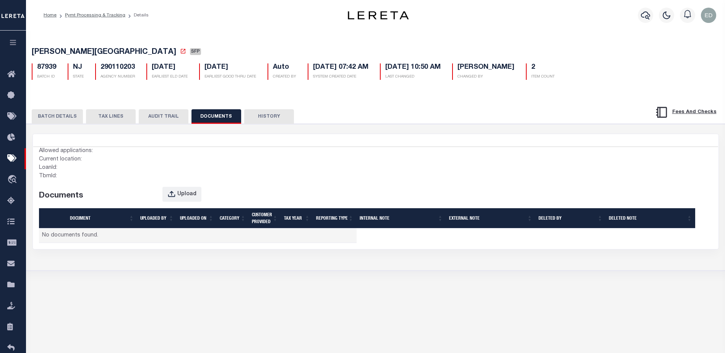
click at [204, 92] on div "HAMILTON TOWNSHIP SFP 87939 BATCH ID NJ 2" at bounding box center [375, 150] width 707 height 242
click at [197, 29] on div "Home Pymt Processing & Tracking Details Profile" at bounding box center [375, 15] width 699 height 31
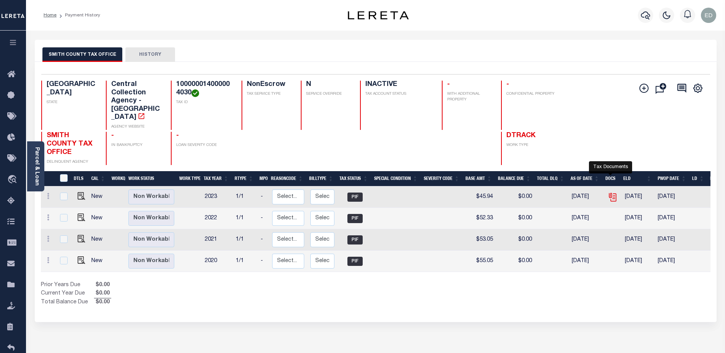
click at [613, 192] on icon "" at bounding box center [613, 197] width 10 height 10
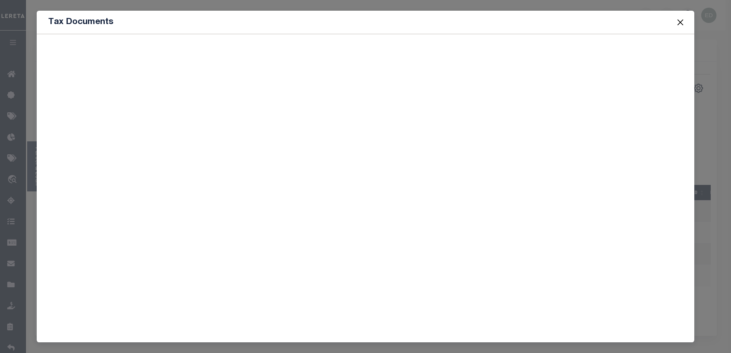
click at [676, 23] on button "Close" at bounding box center [680, 22] width 10 height 10
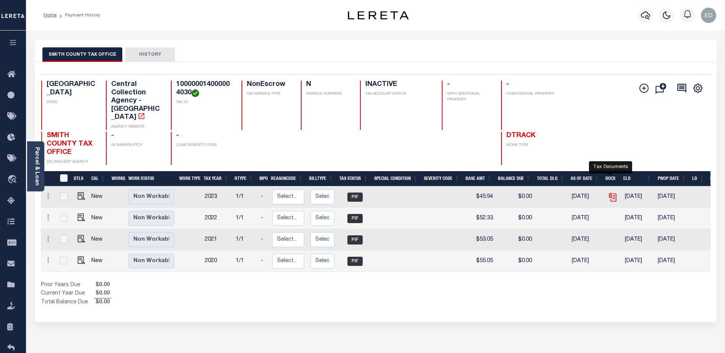
click at [612, 193] on icon "" at bounding box center [612, 196] width 6 height 6
click at [609, 192] on icon "" at bounding box center [613, 197] width 10 height 10
click at [609, 193] on icon at bounding box center [612, 196] width 6 height 6
click at [611, 193] on icon "" at bounding box center [612, 196] width 6 height 6
click at [609, 192] on icon "" at bounding box center [613, 197] width 10 height 10
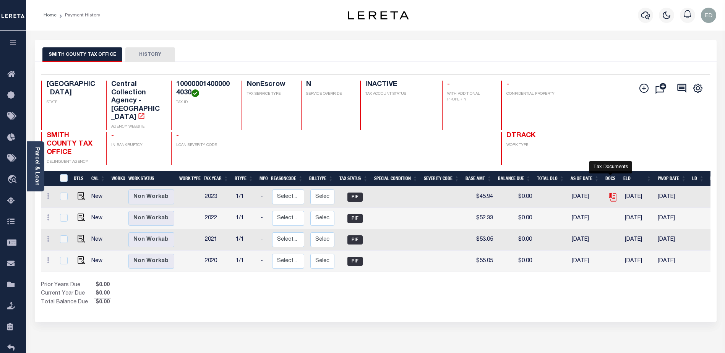
click at [609, 192] on icon "" at bounding box center [613, 197] width 10 height 10
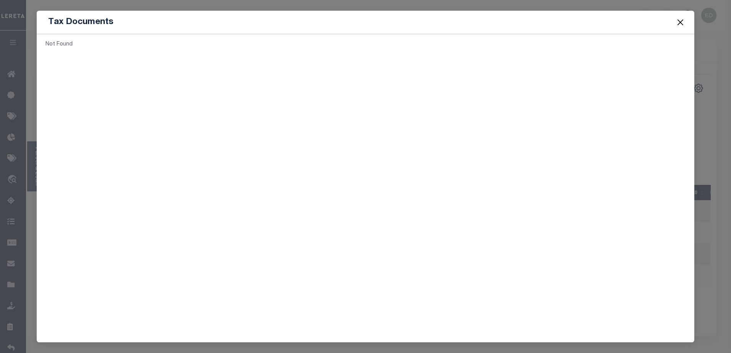
click at [177, 47] on div "Not Found" at bounding box center [198, 45] width 311 height 8
click at [214, 49] on div "Not Found" at bounding box center [198, 45] width 311 height 8
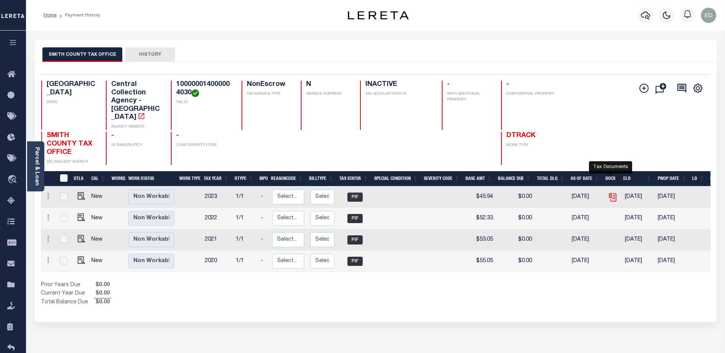
click at [608, 192] on icon "" at bounding box center [613, 197] width 10 height 10
click at [610, 192] on icon "" at bounding box center [613, 197] width 10 height 10
